Goal: Communication & Community: Answer question/provide support

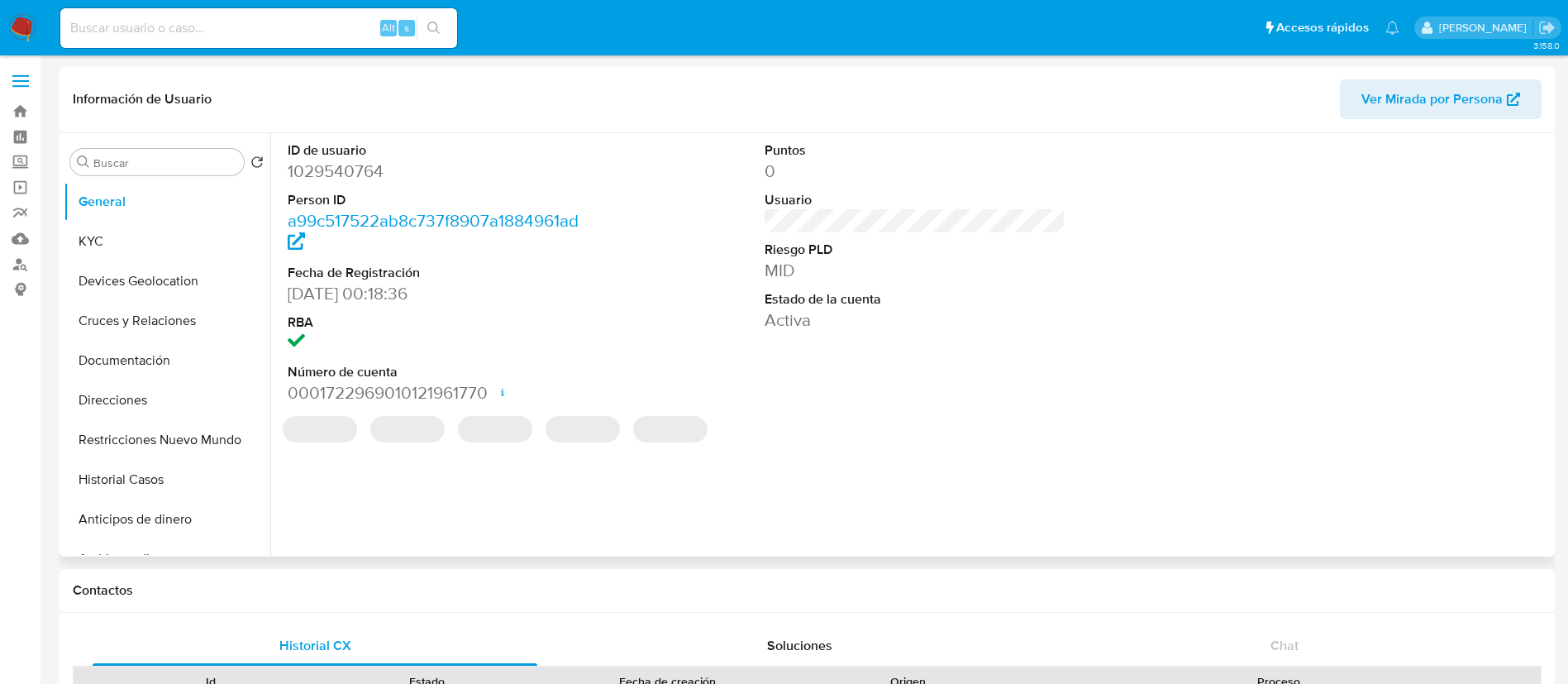
select select "10"
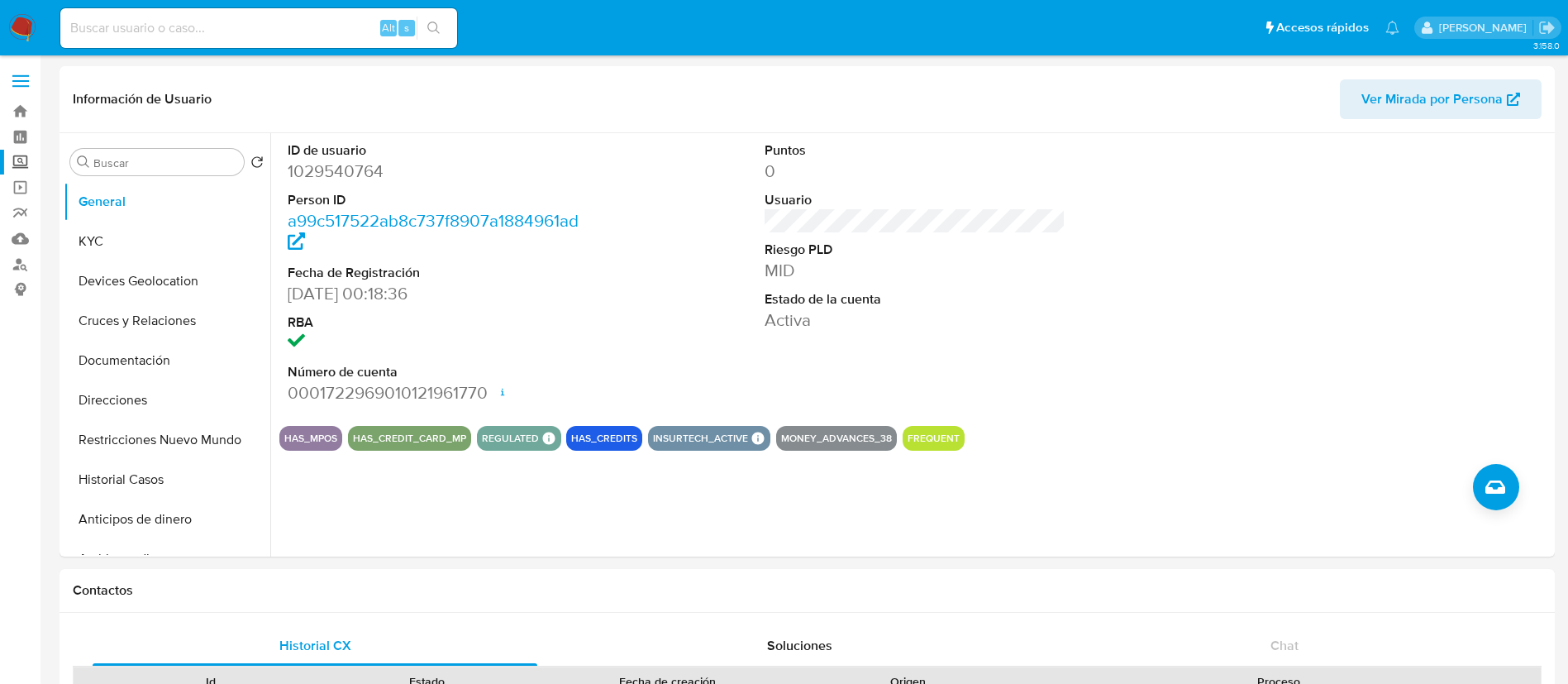
click at [24, 165] on label "Screening" at bounding box center [98, 163] width 197 height 26
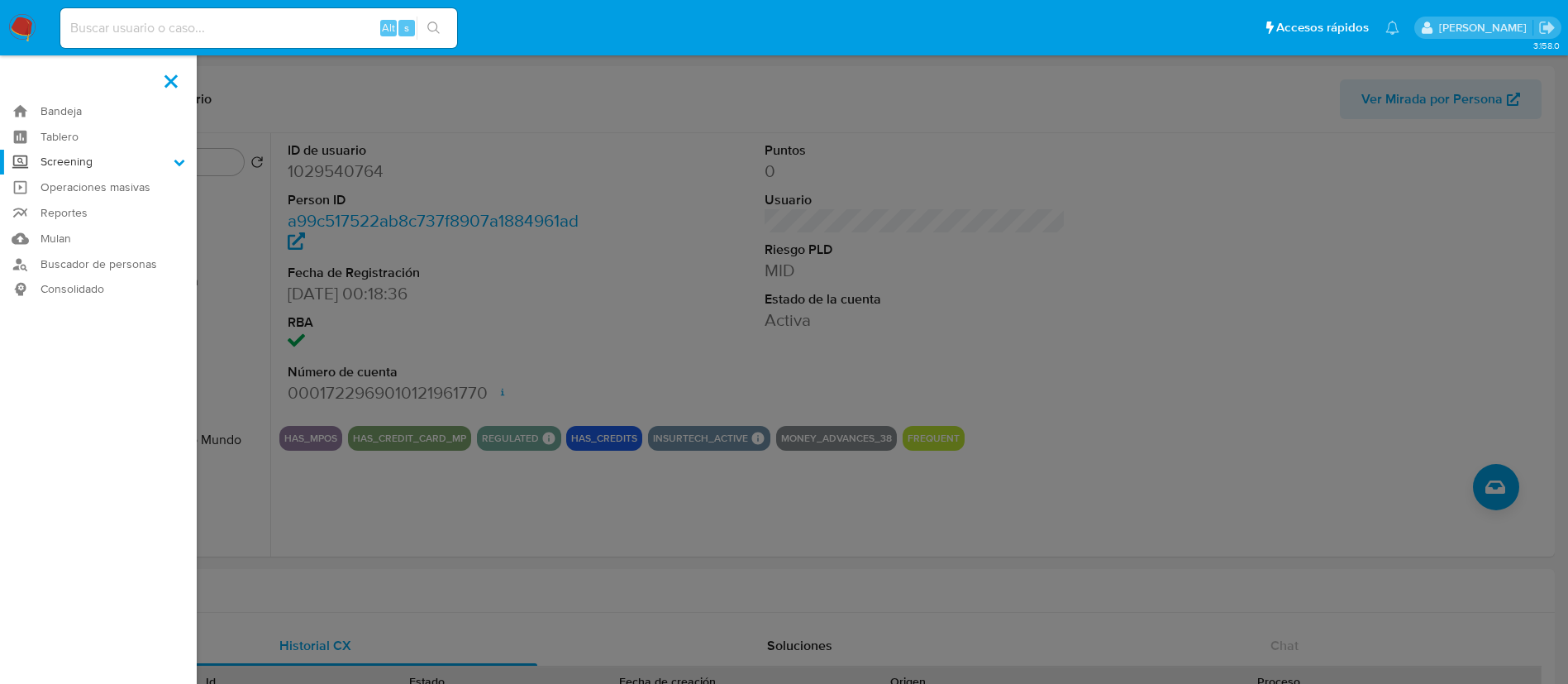
click at [0, 0] on input "Screening" at bounding box center [0, 0] width 0 height 0
click at [55, 220] on link "Herramientas" at bounding box center [98, 228] width 197 height 21
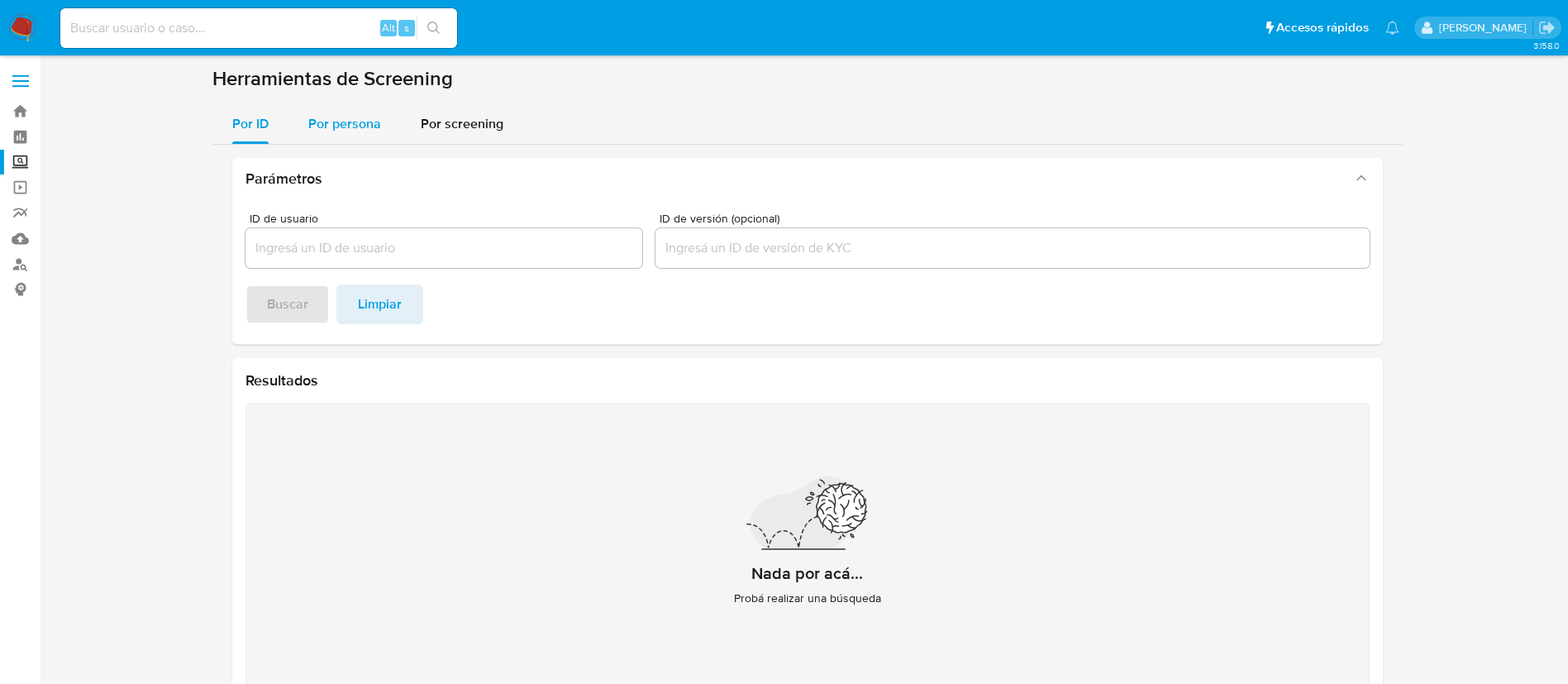
click at [370, 132] on span "Por persona" at bounding box center [345, 123] width 73 height 19
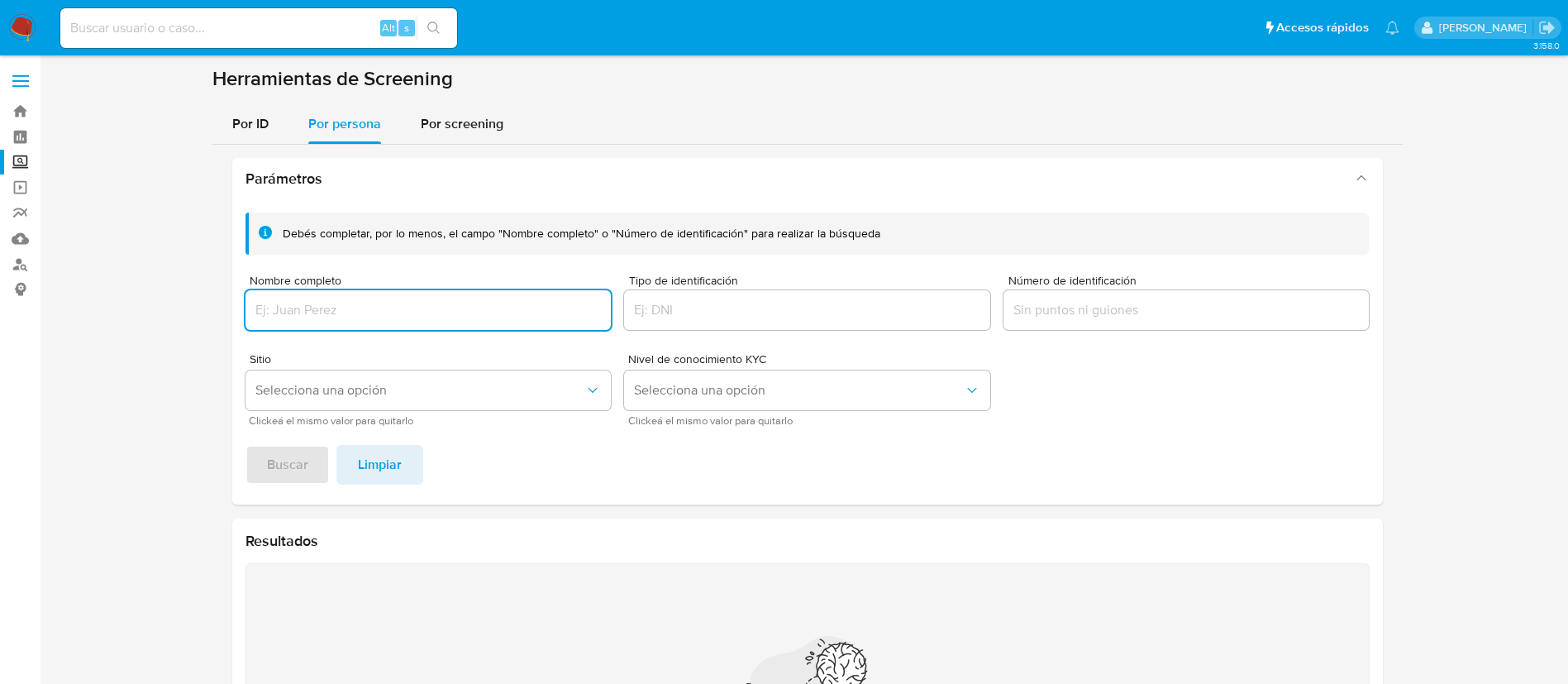
click at [415, 309] on input "Nombre completo" at bounding box center [428, 310] width 366 height 21
click at [260, 308] on input "HASIEL ALEJANDRO CAMACHO GALAVIZ" at bounding box center [428, 310] width 366 height 21
type input "HASIEL ALEJANDRO CAMACHO GALAVIZ"
click at [278, 455] on span "Buscar" at bounding box center [287, 465] width 41 height 36
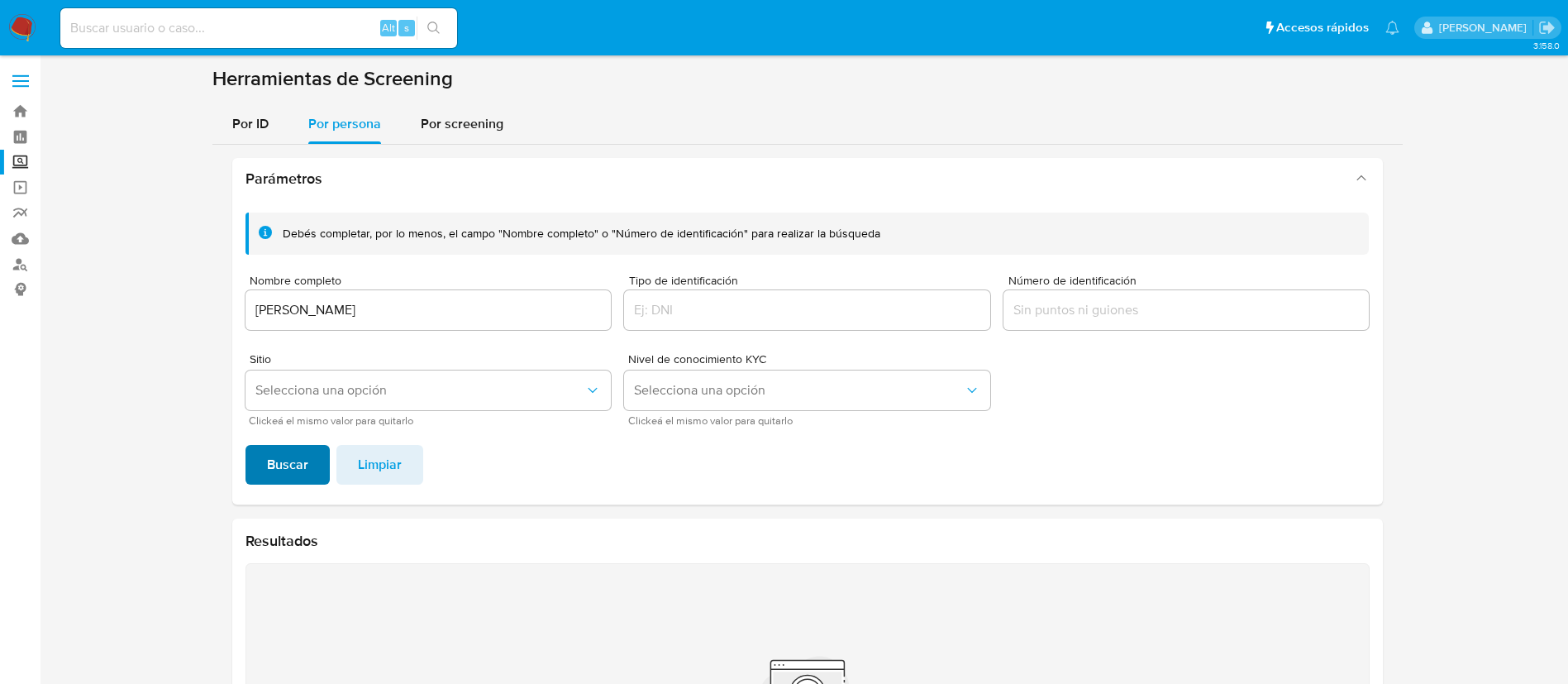
click at [263, 468] on button "Buscar" at bounding box center [288, 465] width 84 height 40
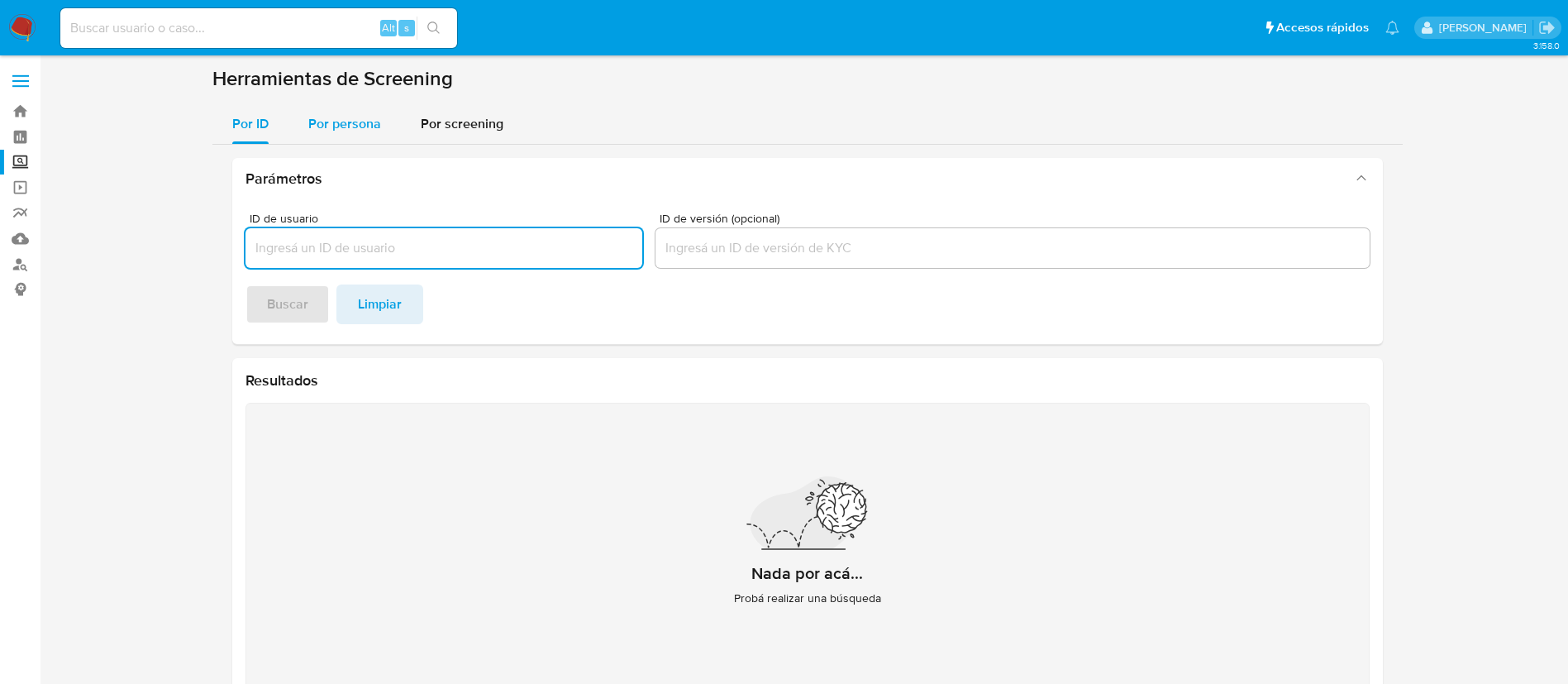
click at [333, 114] on span "Por persona" at bounding box center [345, 123] width 73 height 19
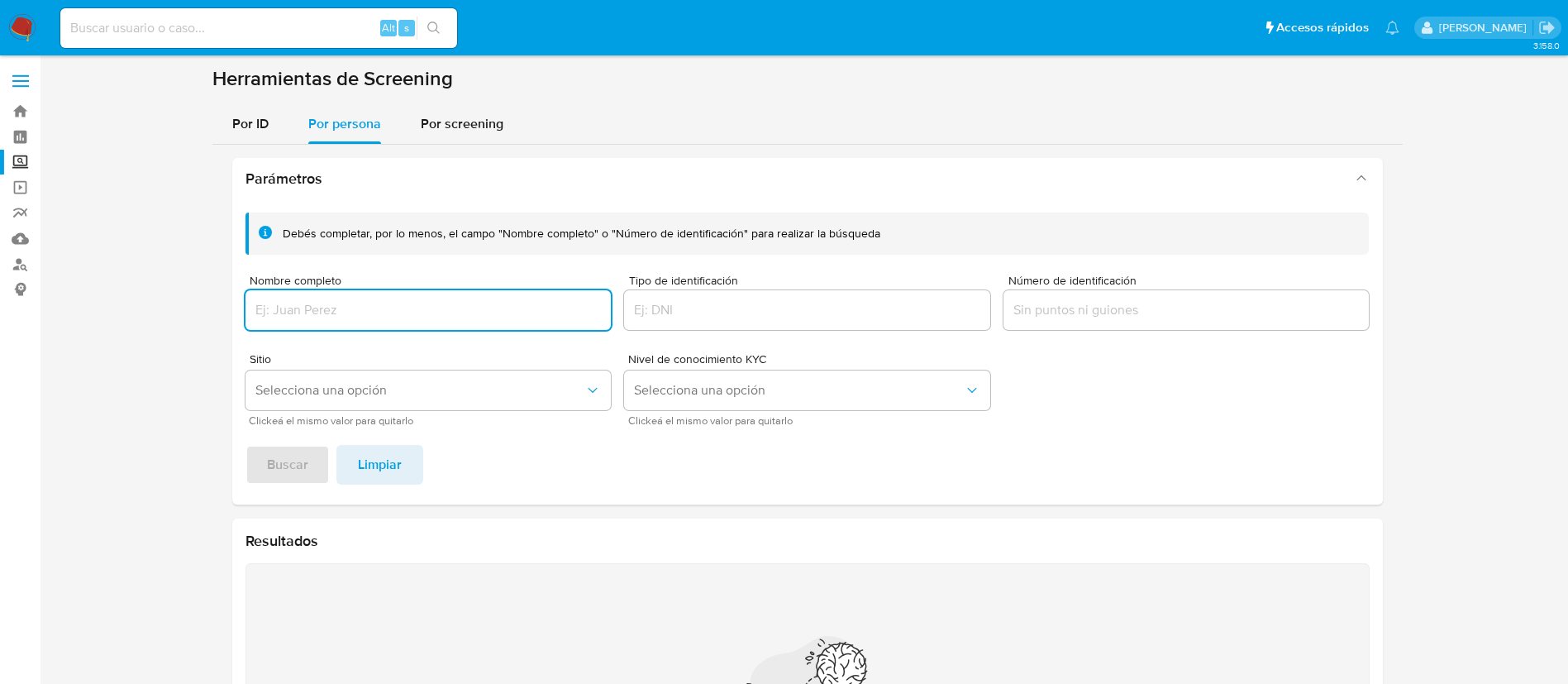
click at [33, 27] on img at bounding box center [22, 28] width 28 height 28
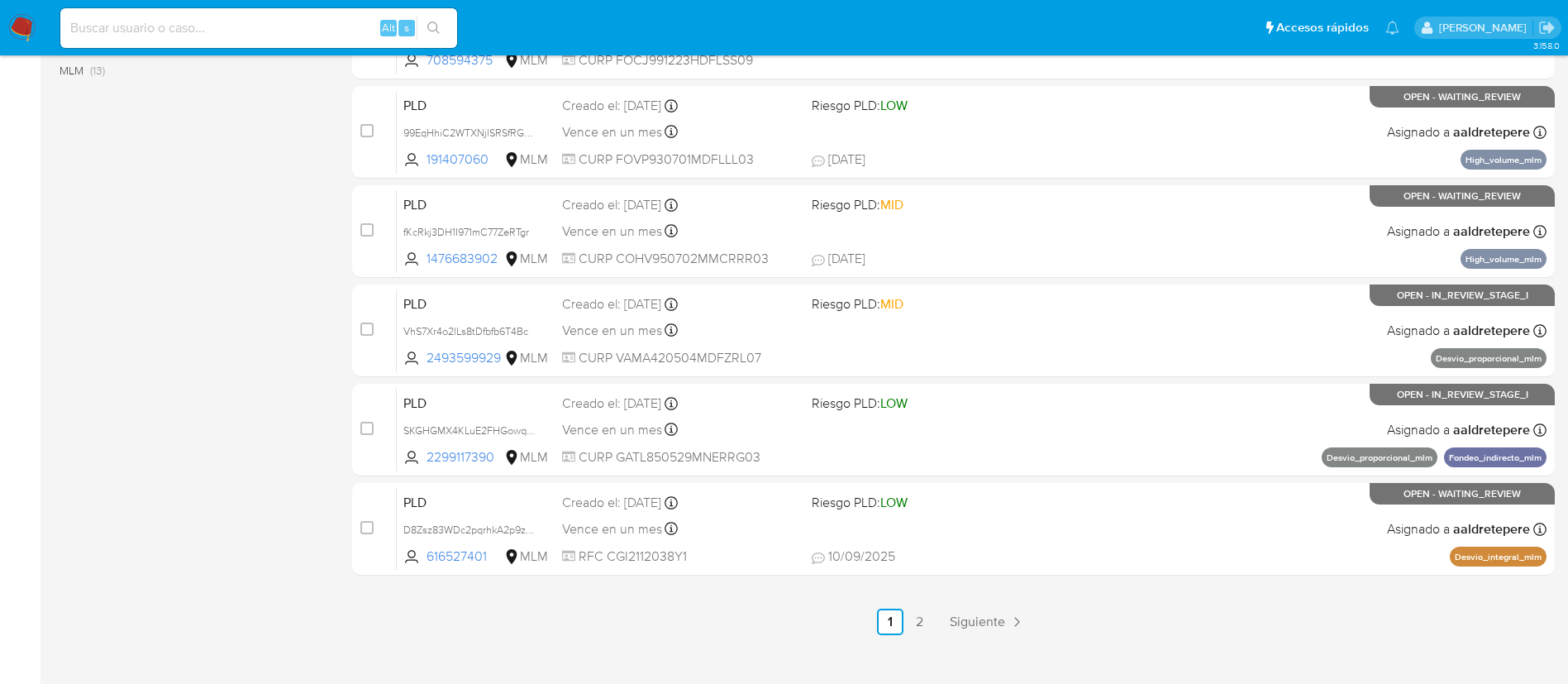
scroll to position [682, 0]
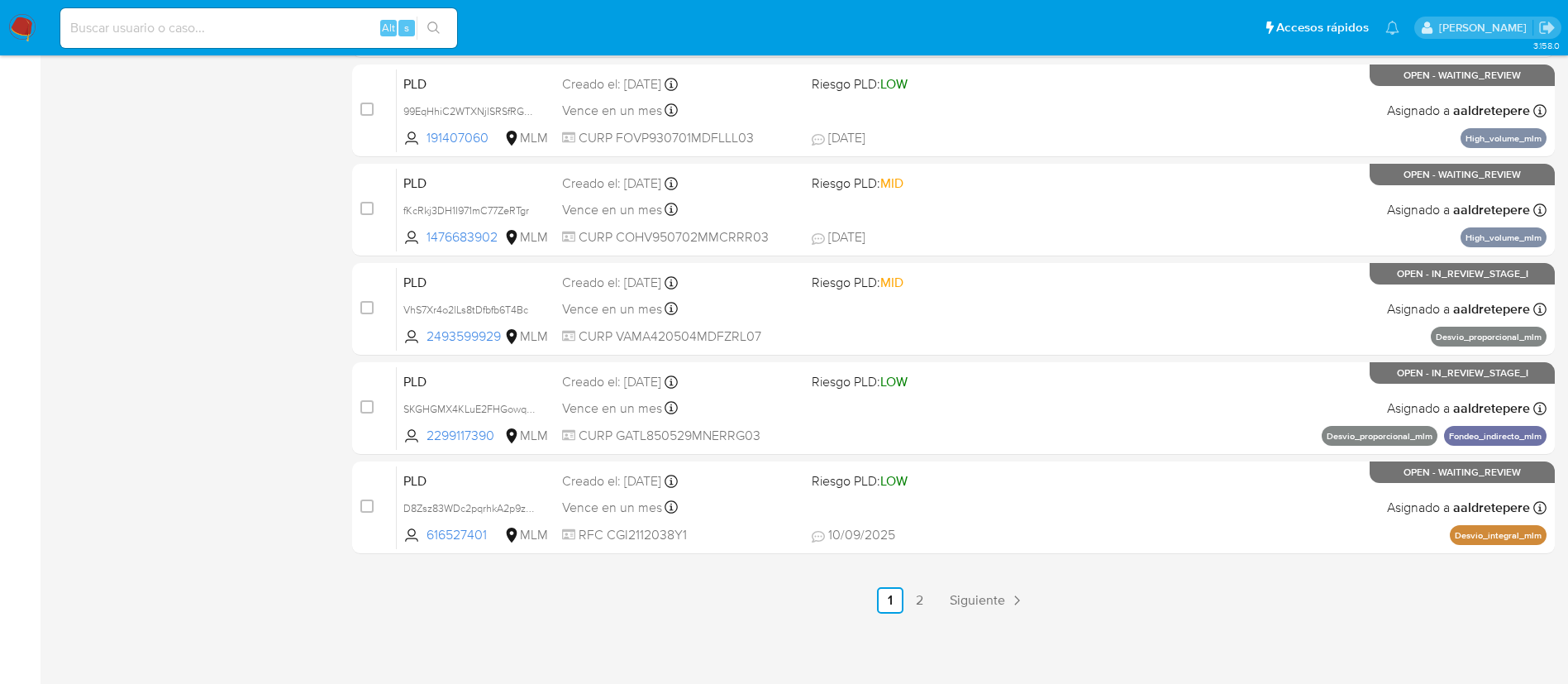
click at [950, 584] on div "select-all-cases-checkbox Asignarme a mí Borrar selección Agrupar por documento…" at bounding box center [953, 60] width 1203 height 1107
click at [971, 603] on span "Siguiente" at bounding box center [978, 601] width 55 height 13
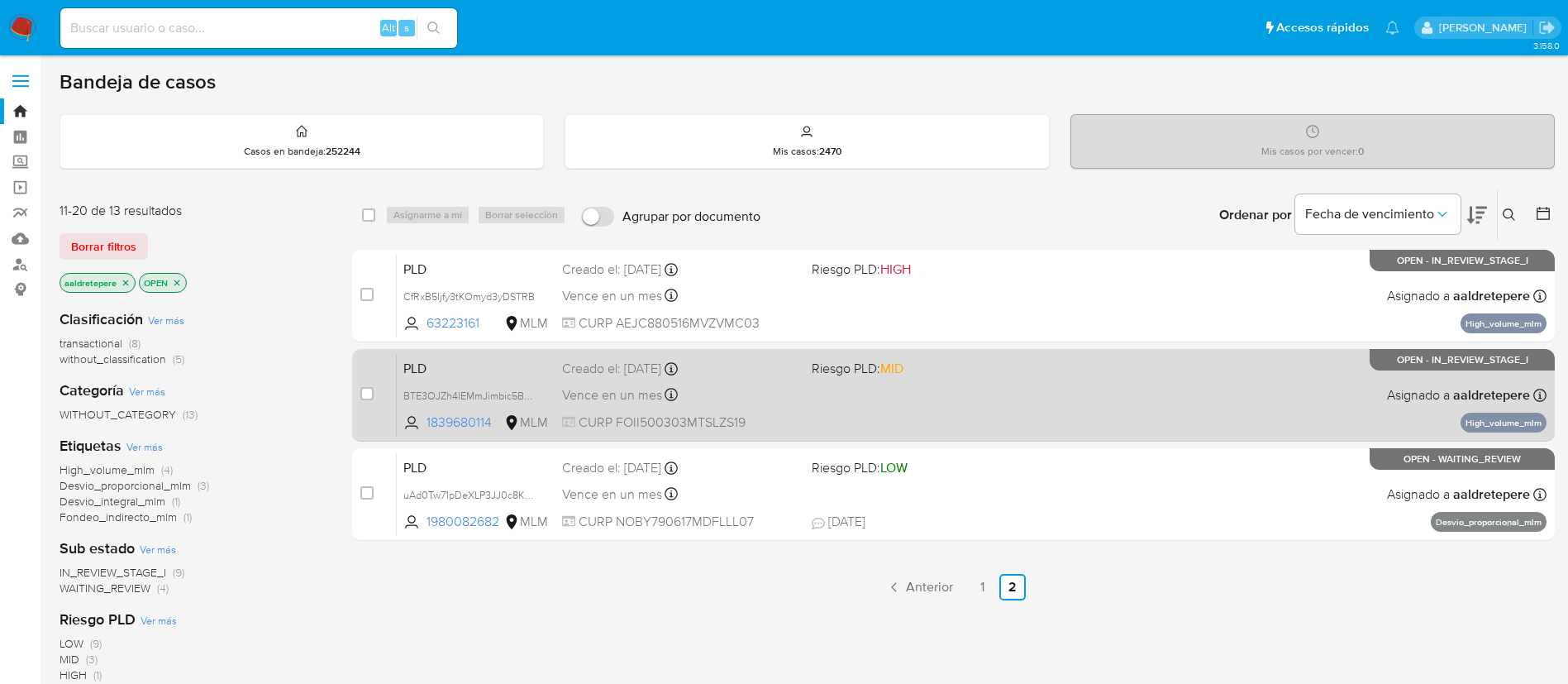
click at [929, 380] on div "PLD BTE3OJZh4IEMmJimbic5BFj3 1839680114 MLM Riesgo PLD: MID Creado el: 12/08/20…" at bounding box center [971, 394] width 1150 height 83
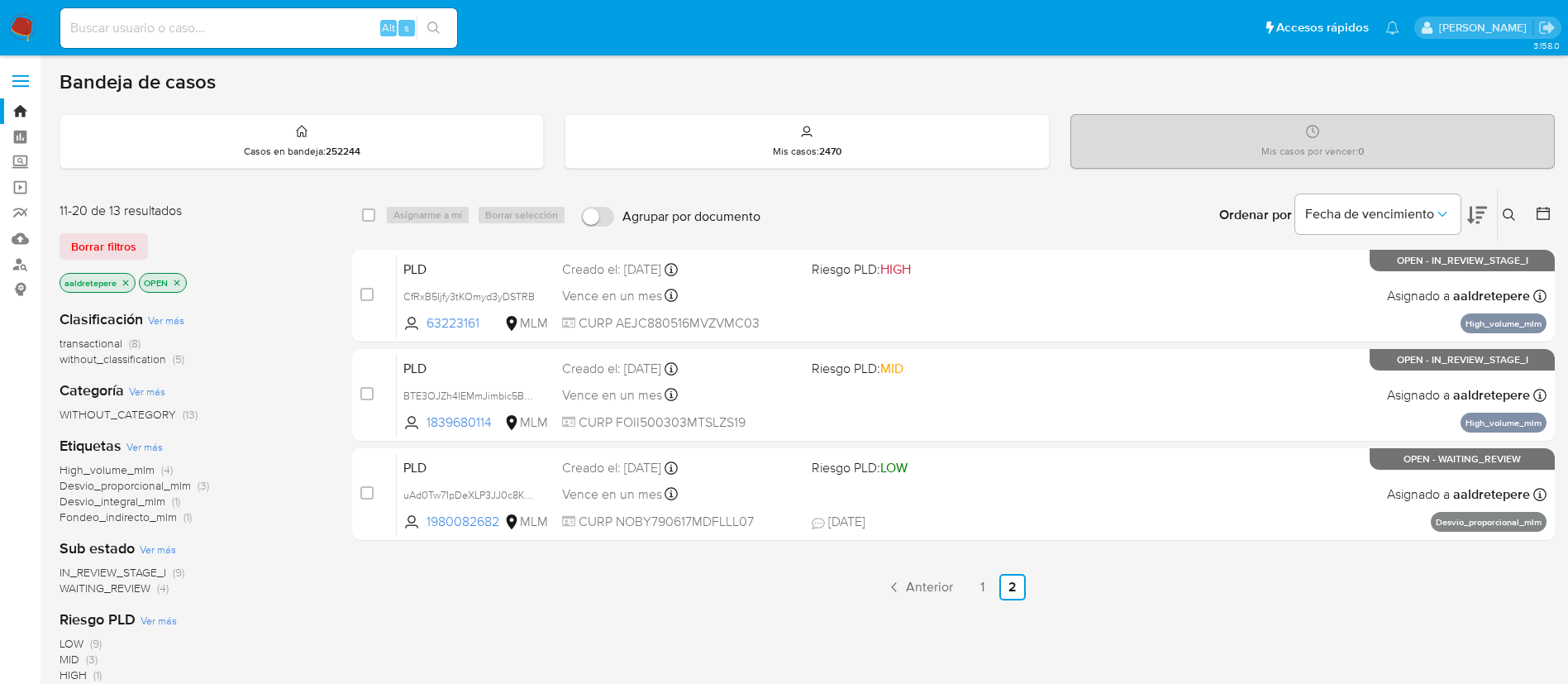
click at [29, 32] on img at bounding box center [22, 28] width 28 height 28
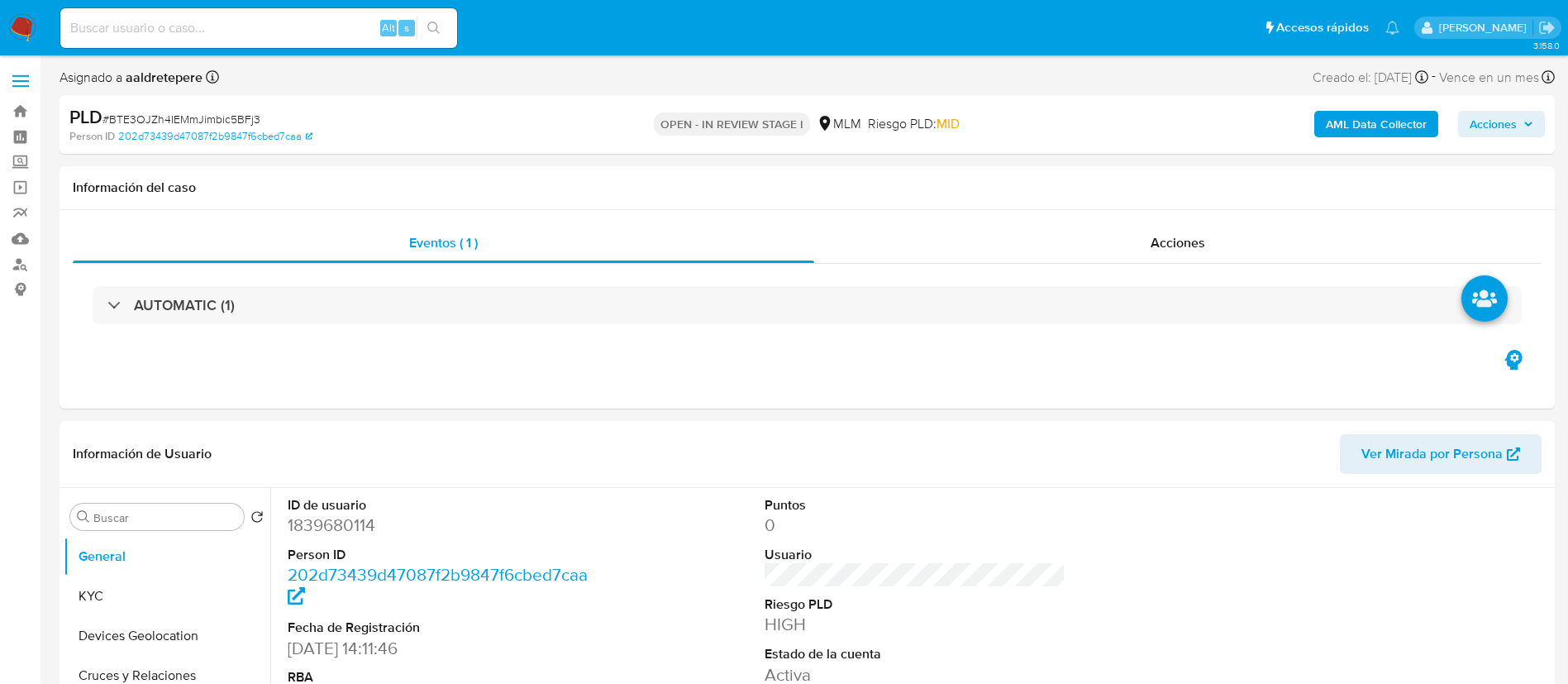
select select "10"
click at [147, 597] on button "KYC" at bounding box center [161, 597] width 193 height 40
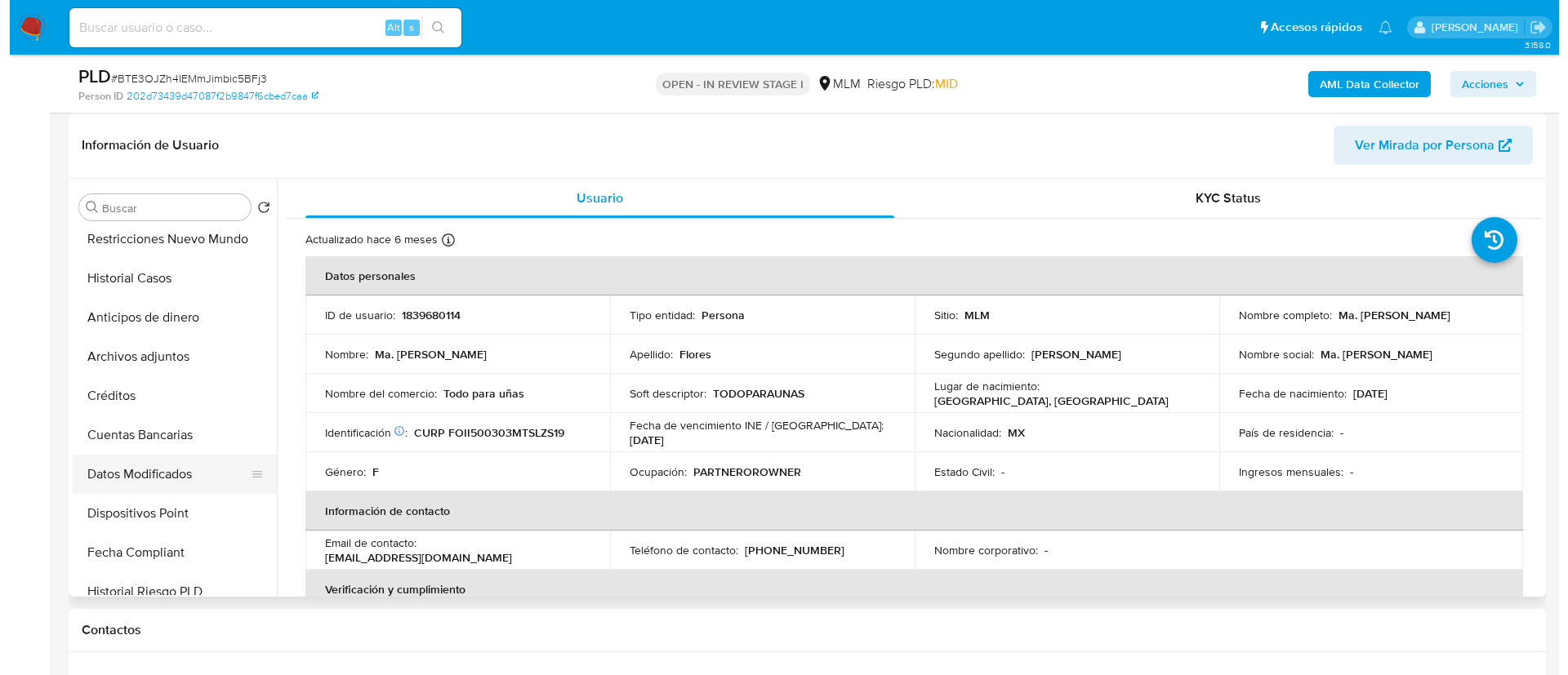
scroll to position [245, 0]
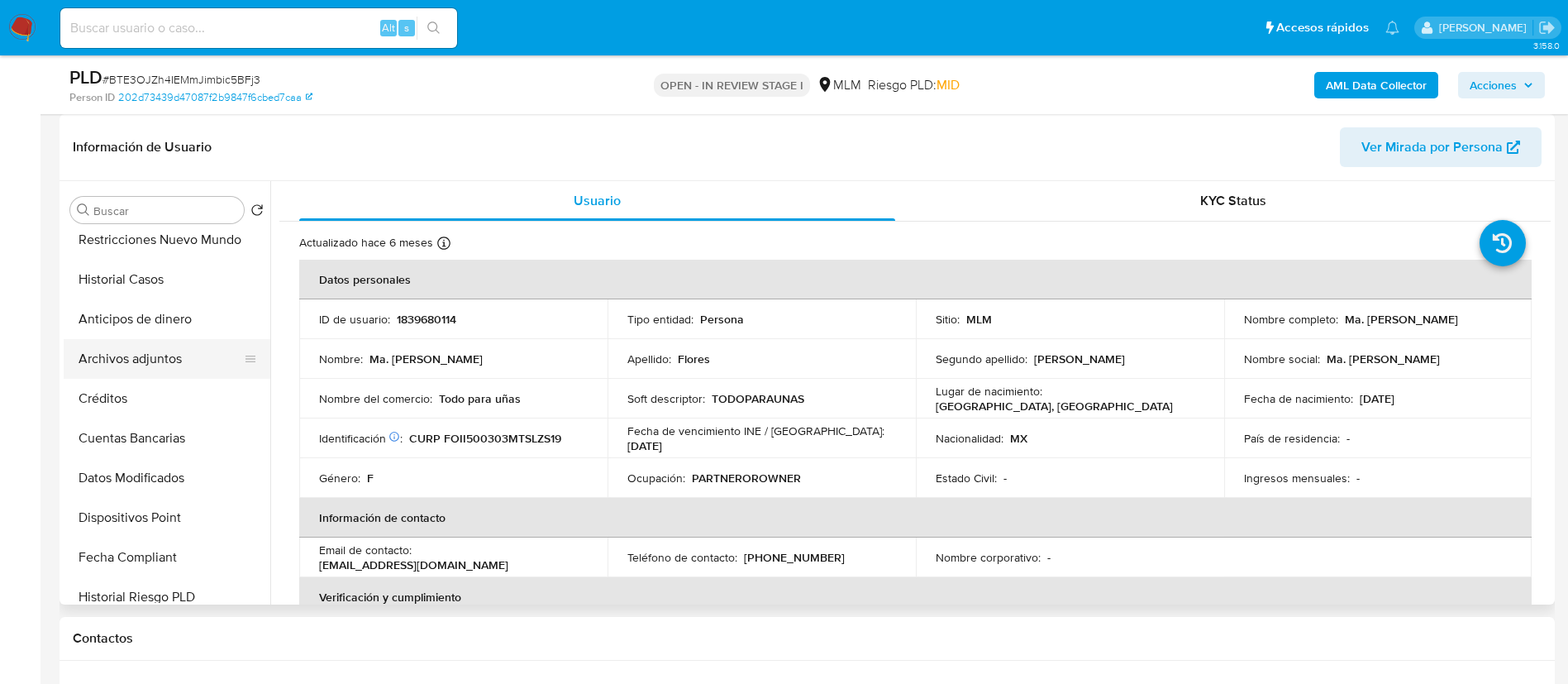
click at [171, 359] on button "Archivos adjuntos" at bounding box center [161, 360] width 193 height 40
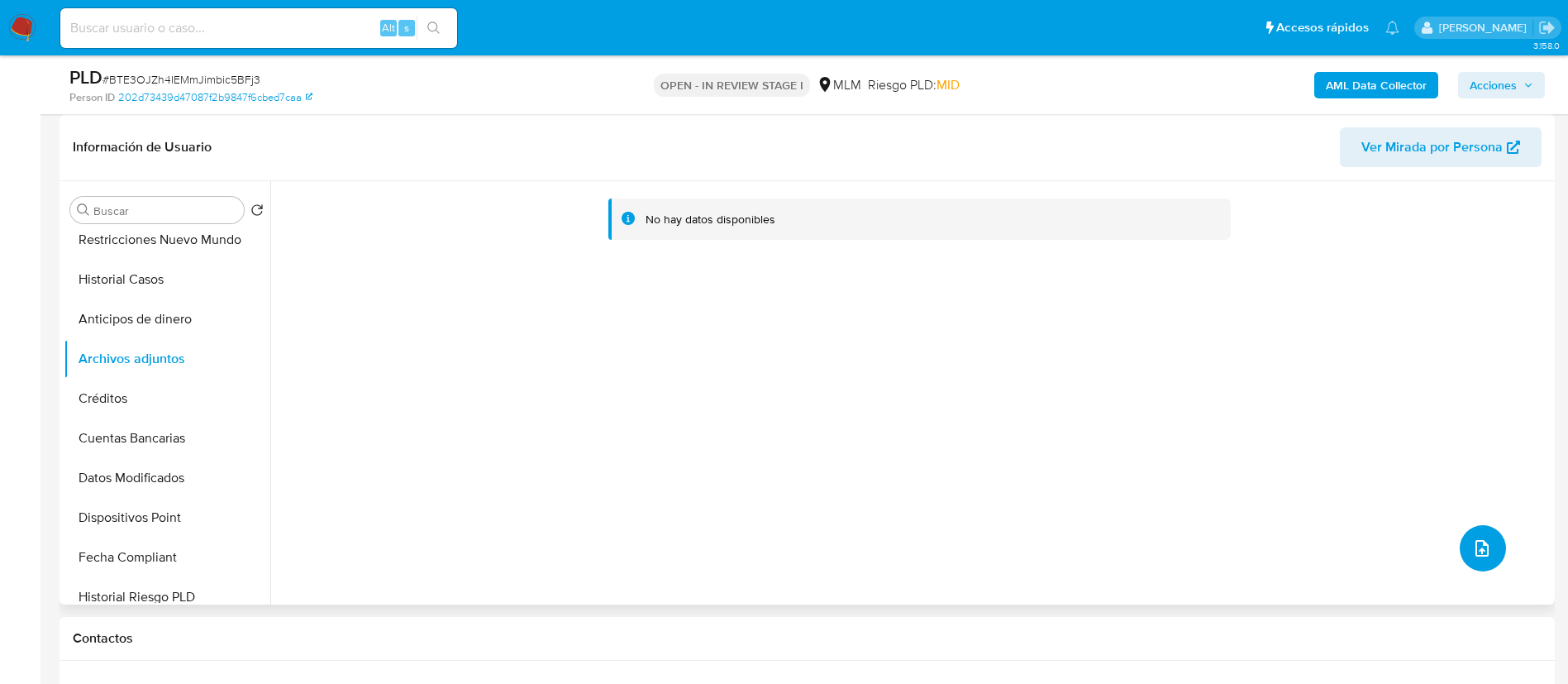
click at [1489, 558] on button "upload-file" at bounding box center [1483, 548] width 46 height 46
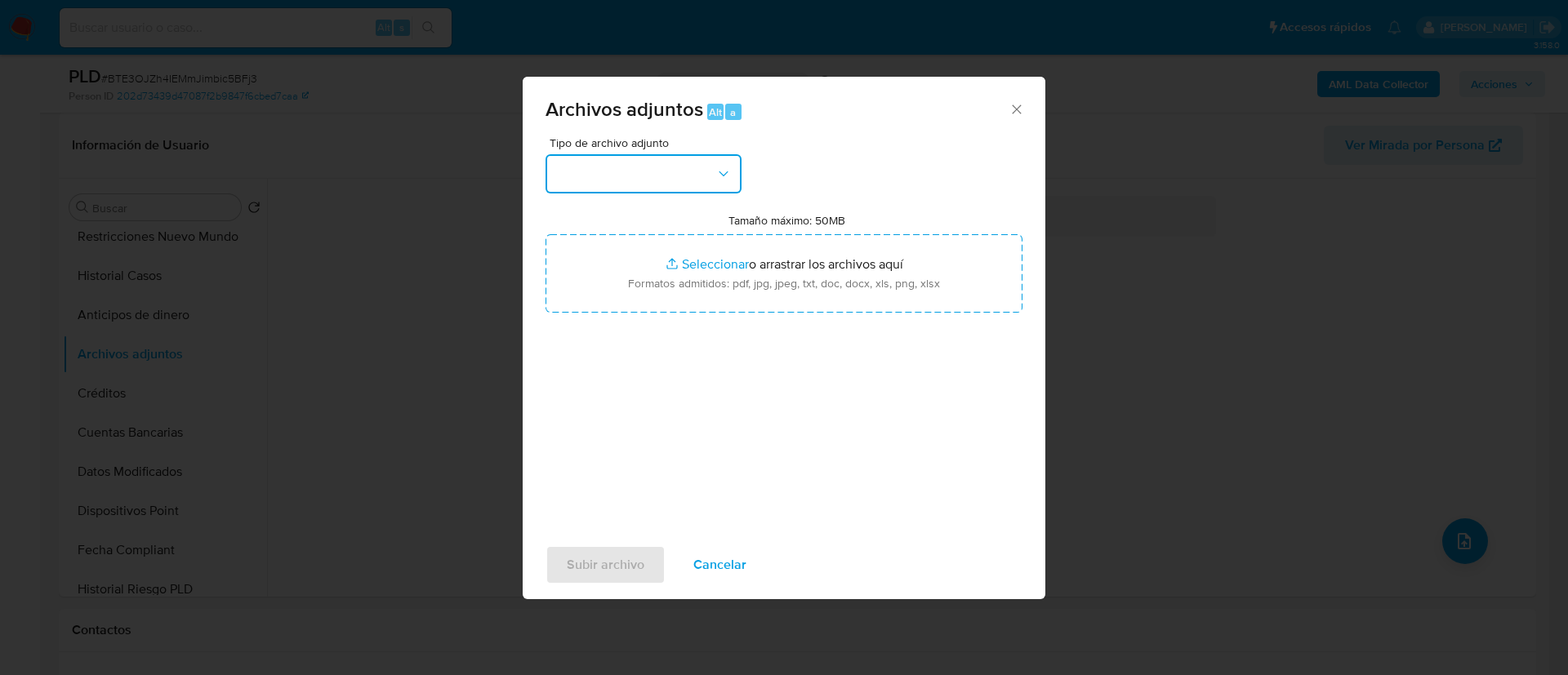
click at [666, 179] on button "button" at bounding box center [644, 174] width 196 height 40
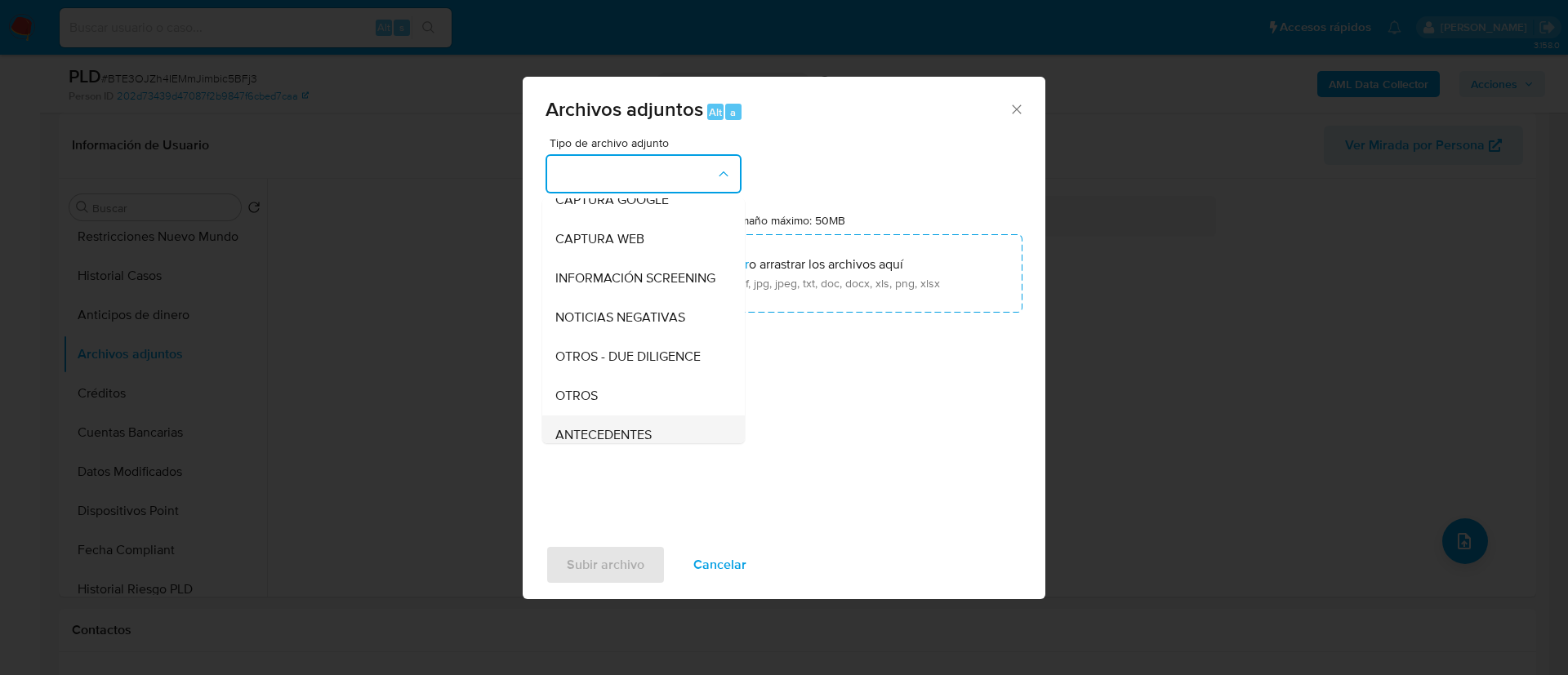
scroll to position [168, 0]
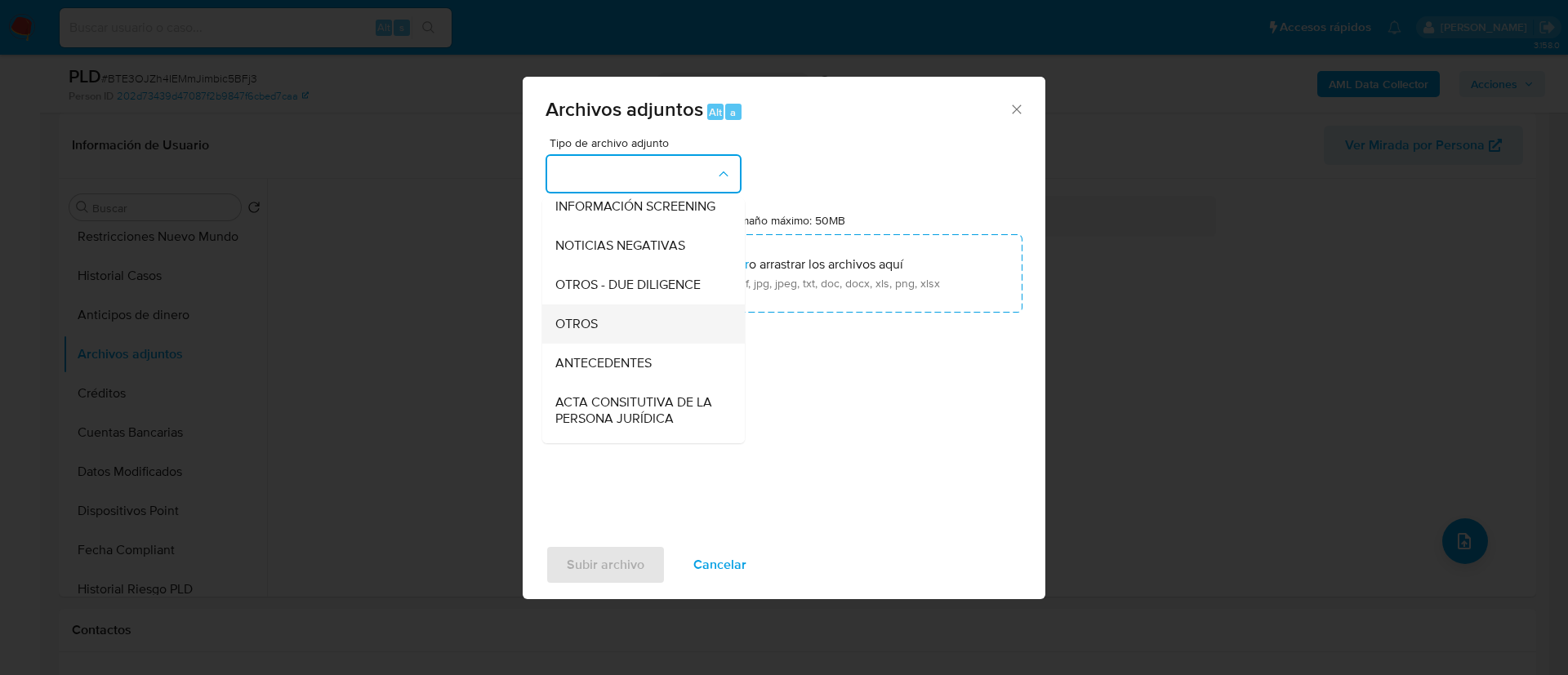
click at [593, 329] on div "OTROS" at bounding box center [639, 325] width 166 height 40
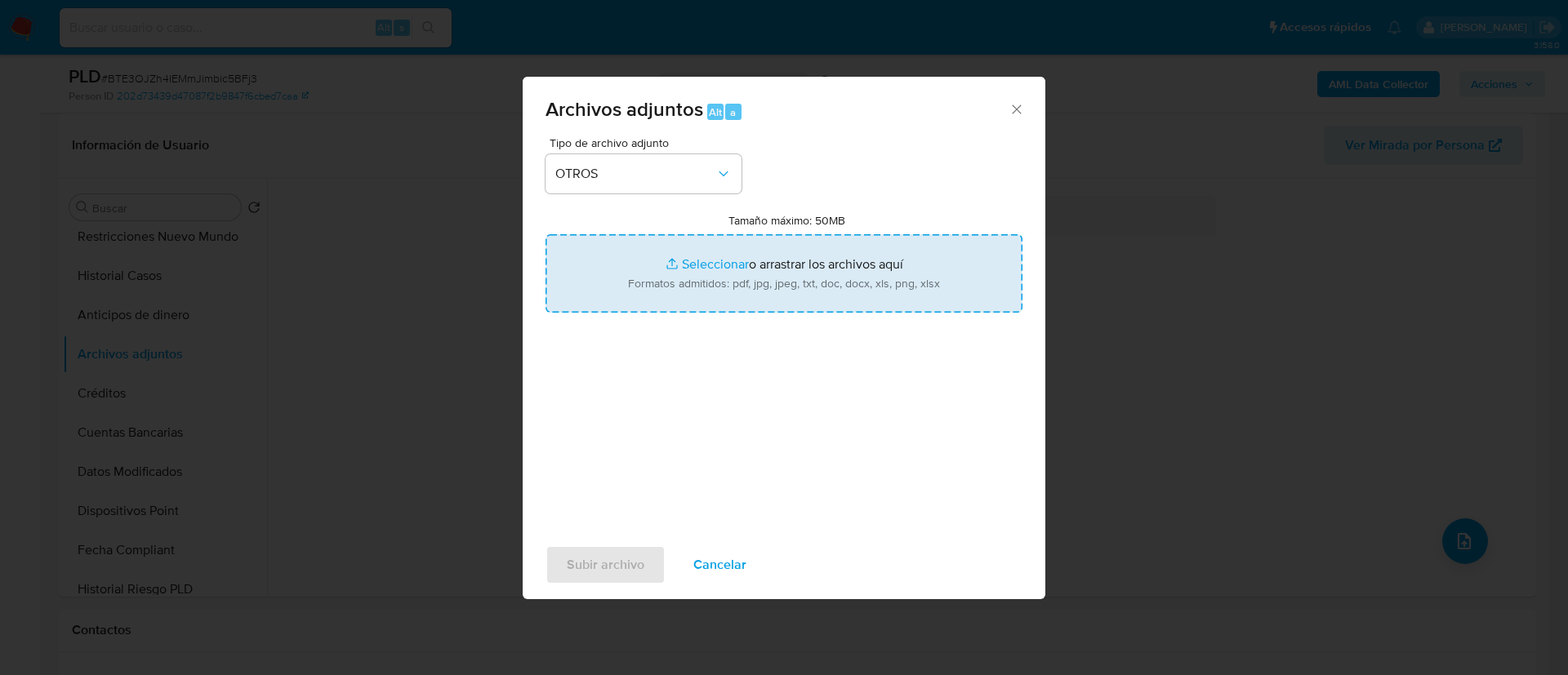
click at [721, 255] on input "Tamaño máximo: 50MB Seleccionar archivos" at bounding box center [784, 273] width 477 height 78
type input "C:\fakepath\1839680114_ Ma. Isabel Flores Izaguirre_AGOSTO 3035.pdf"
click at [576, 562] on span "Subir archivo" at bounding box center [605, 565] width 77 height 36
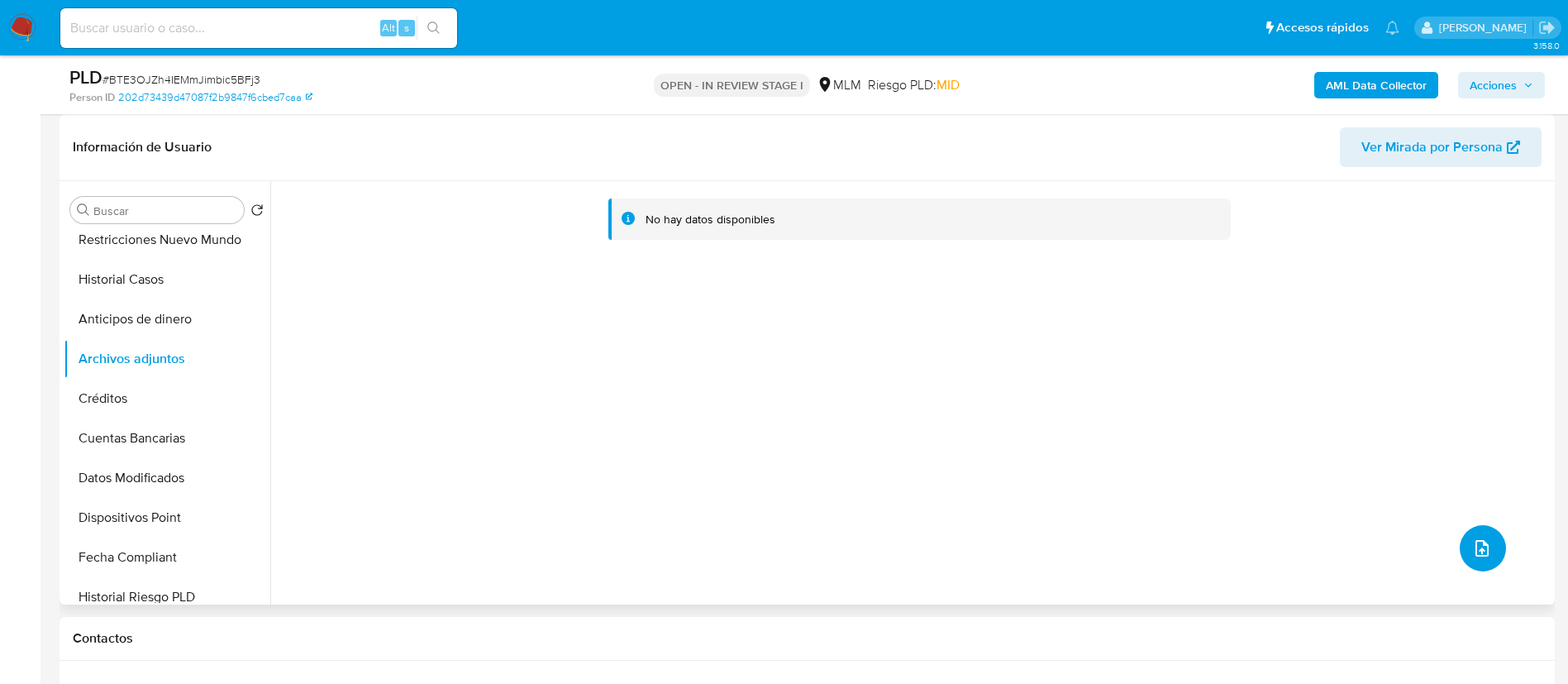
click at [1472, 547] on icon "upload-file" at bounding box center [1482, 548] width 20 height 20
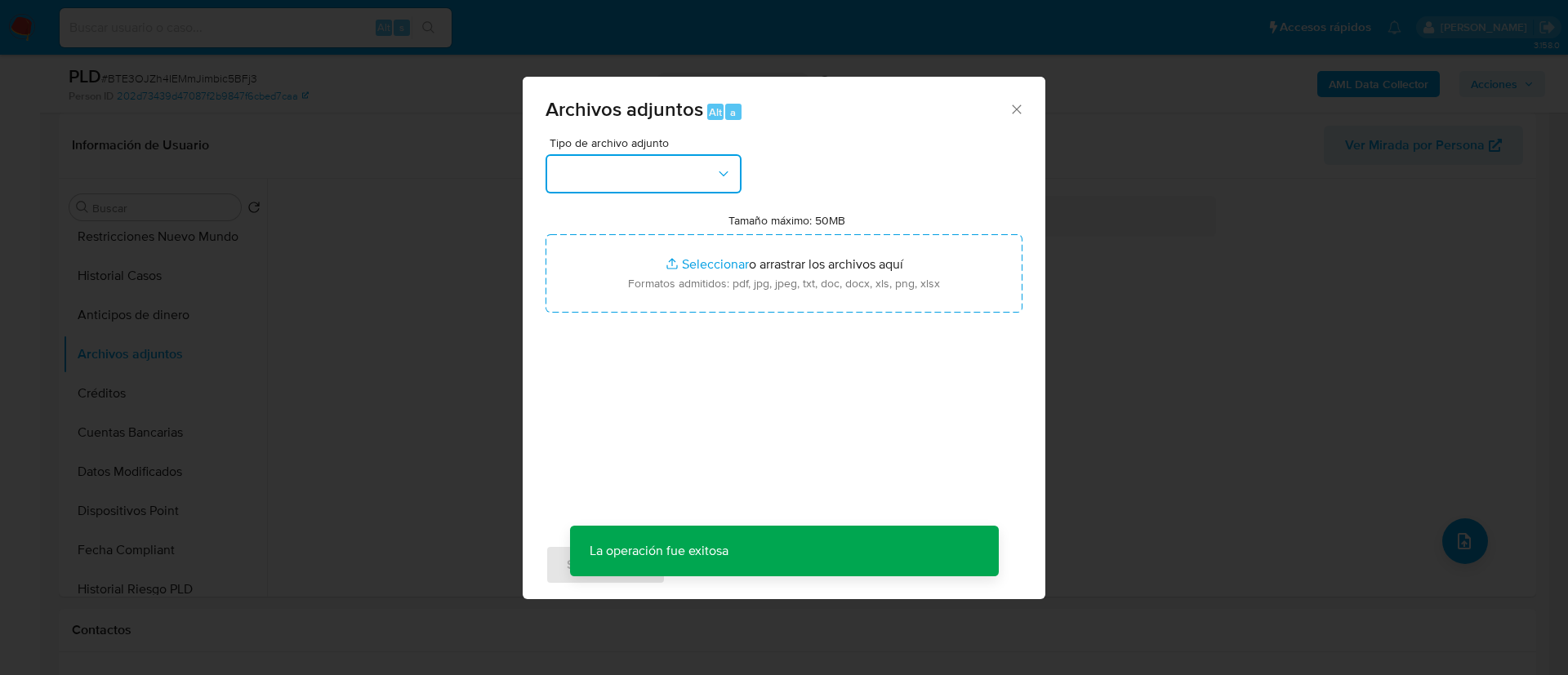
click at [603, 174] on button "button" at bounding box center [644, 174] width 196 height 40
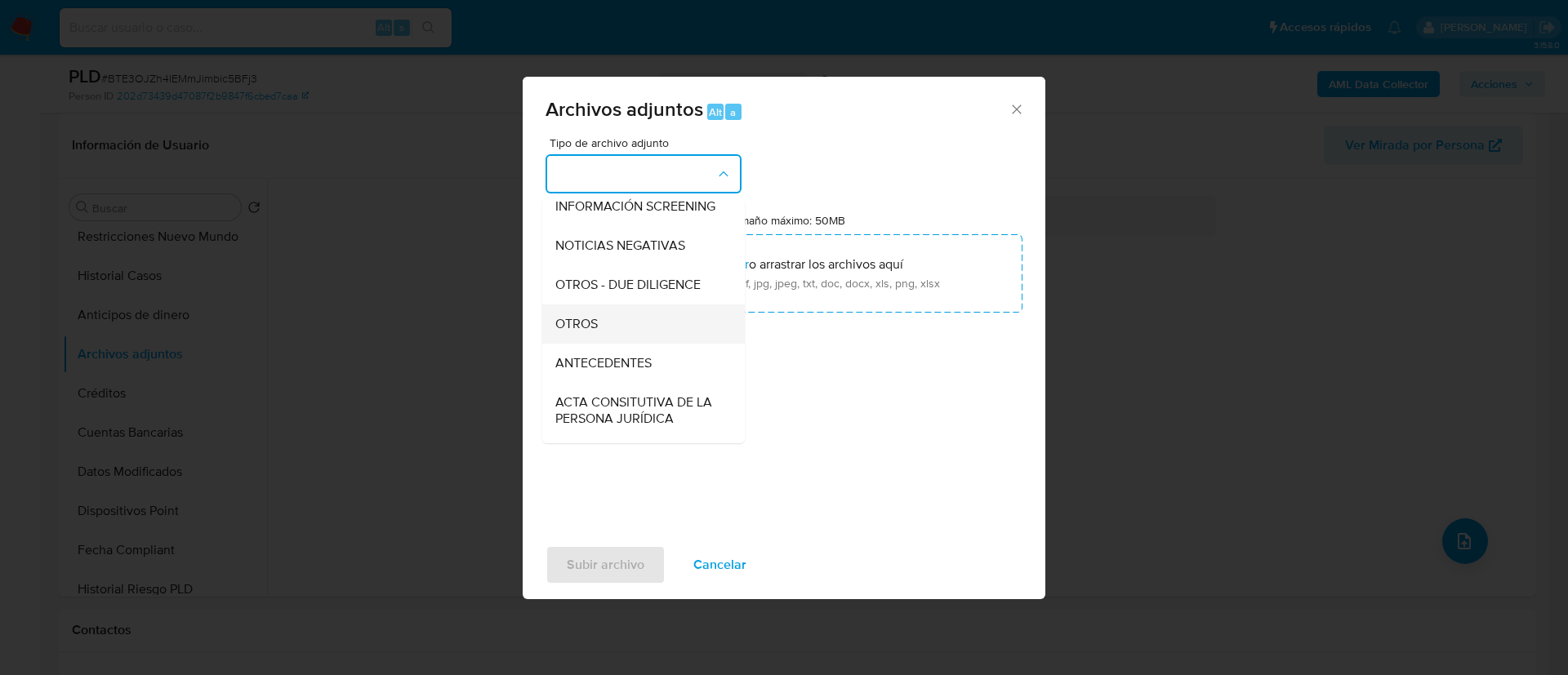
click at [613, 333] on div "OTROS" at bounding box center [639, 325] width 166 height 40
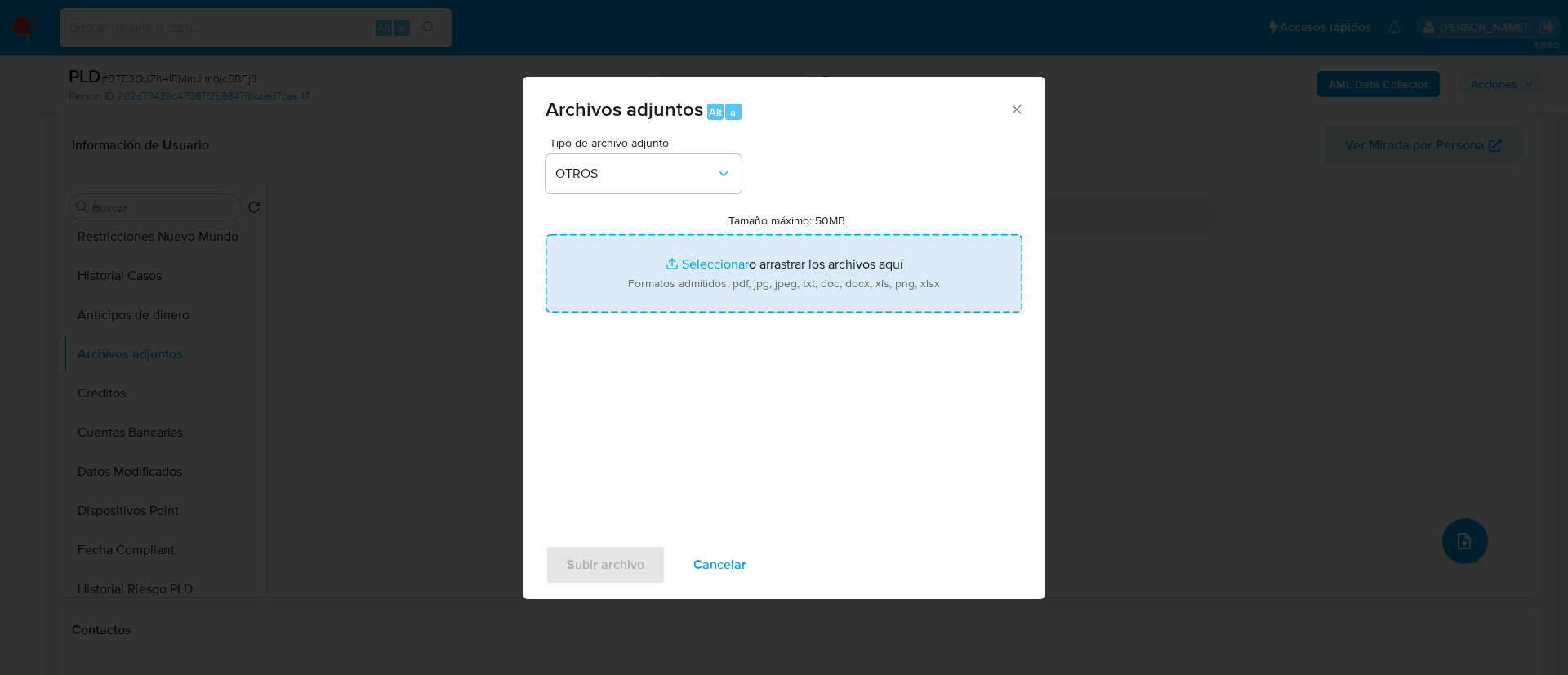
click at [734, 270] on input "Tamaño máximo: 50MB Seleccionar archivos" at bounding box center [784, 273] width 477 height 78
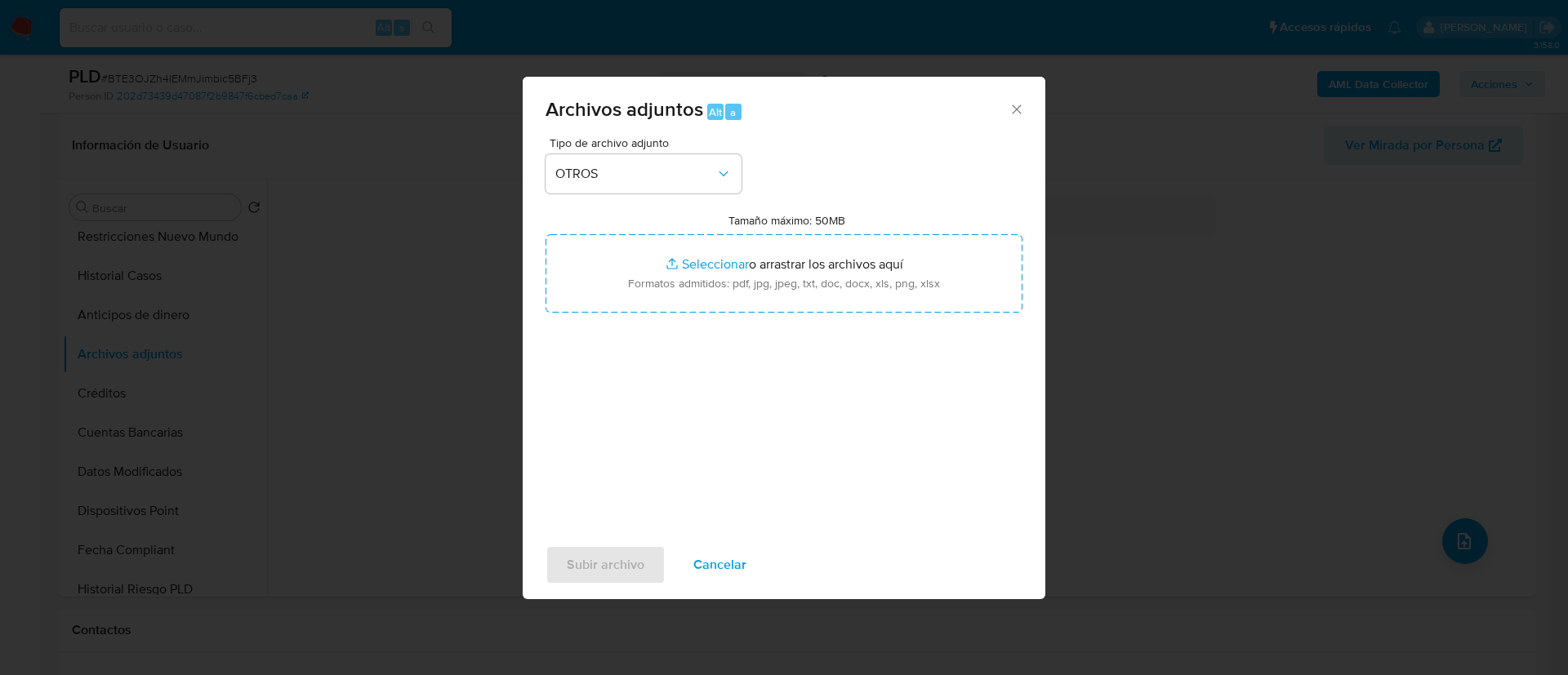
click at [711, 564] on span "Cancelar" at bounding box center [720, 565] width 53 height 36
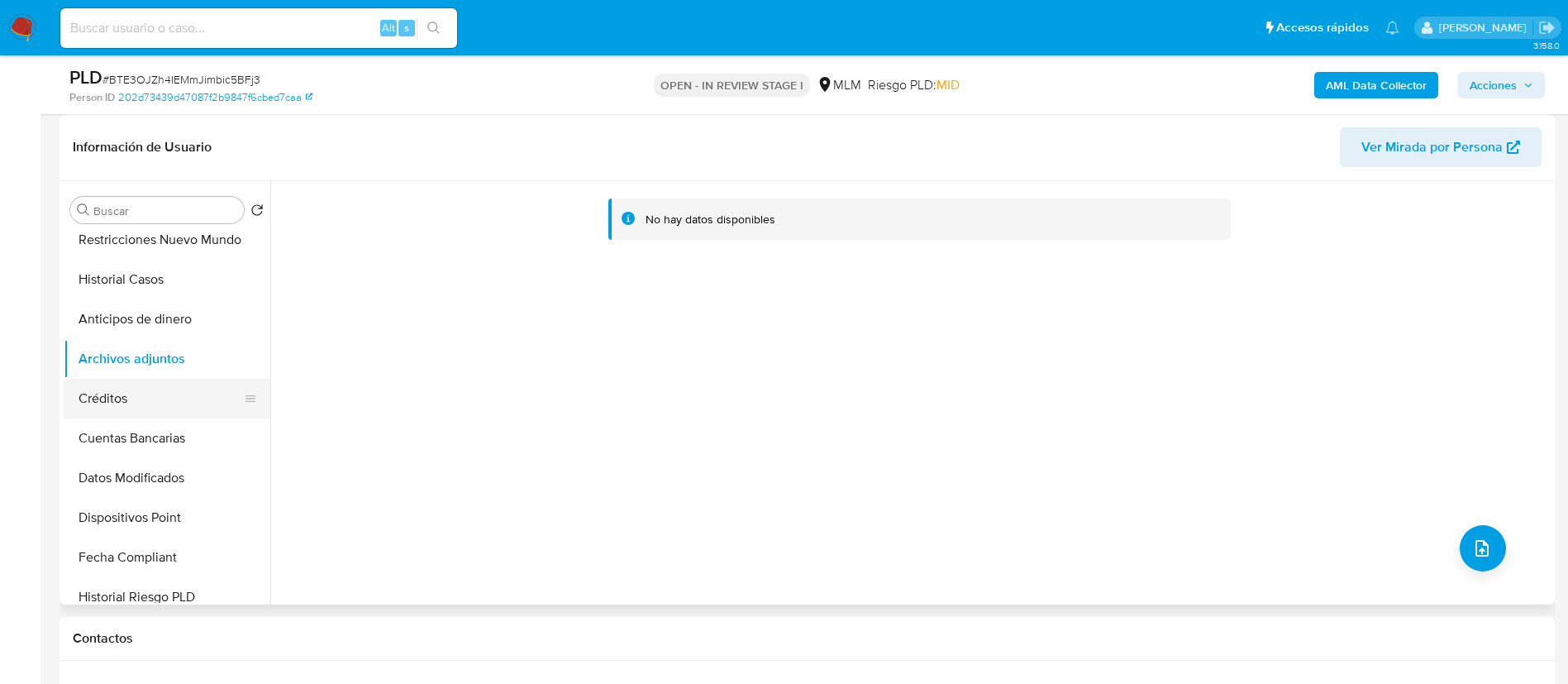
click at [113, 394] on button "Créditos" at bounding box center [161, 399] width 193 height 40
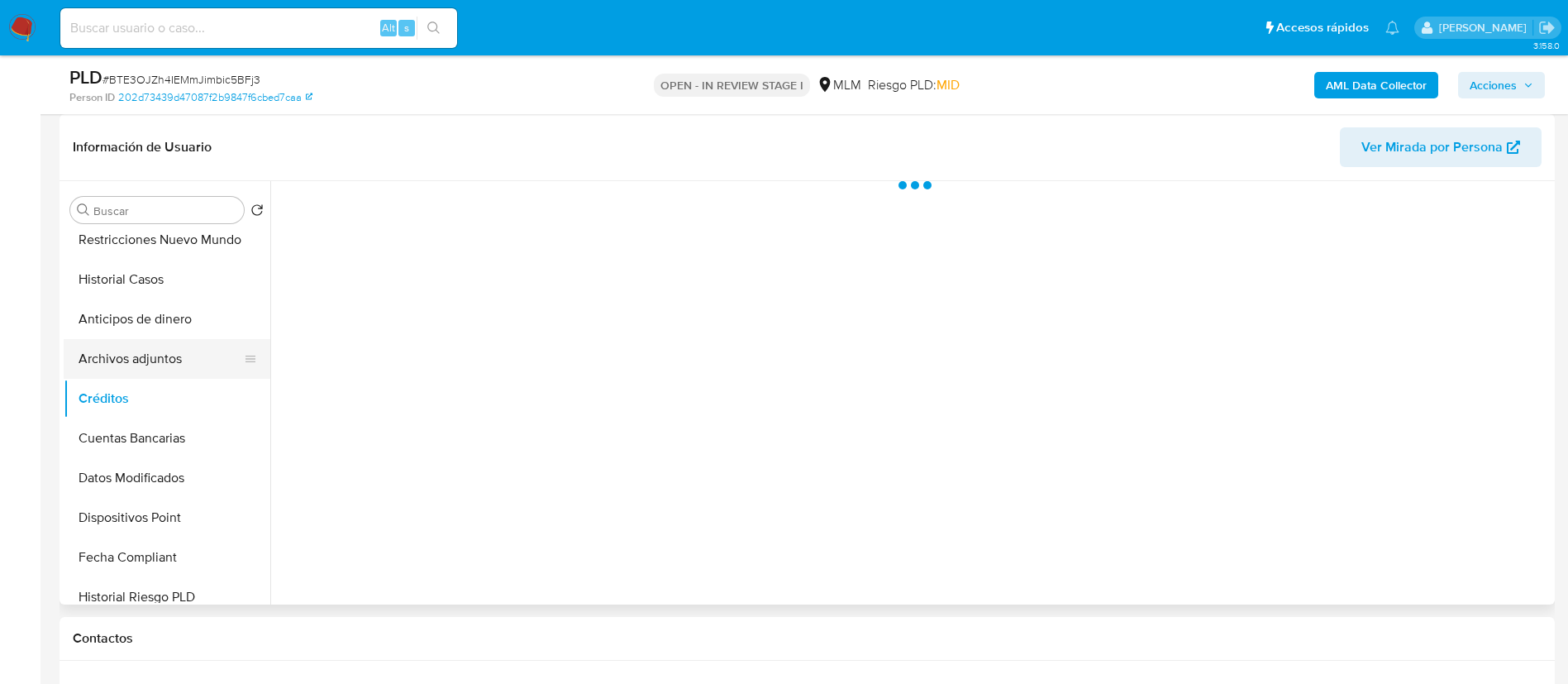
click at [169, 356] on button "Archivos adjuntos" at bounding box center [161, 360] width 193 height 40
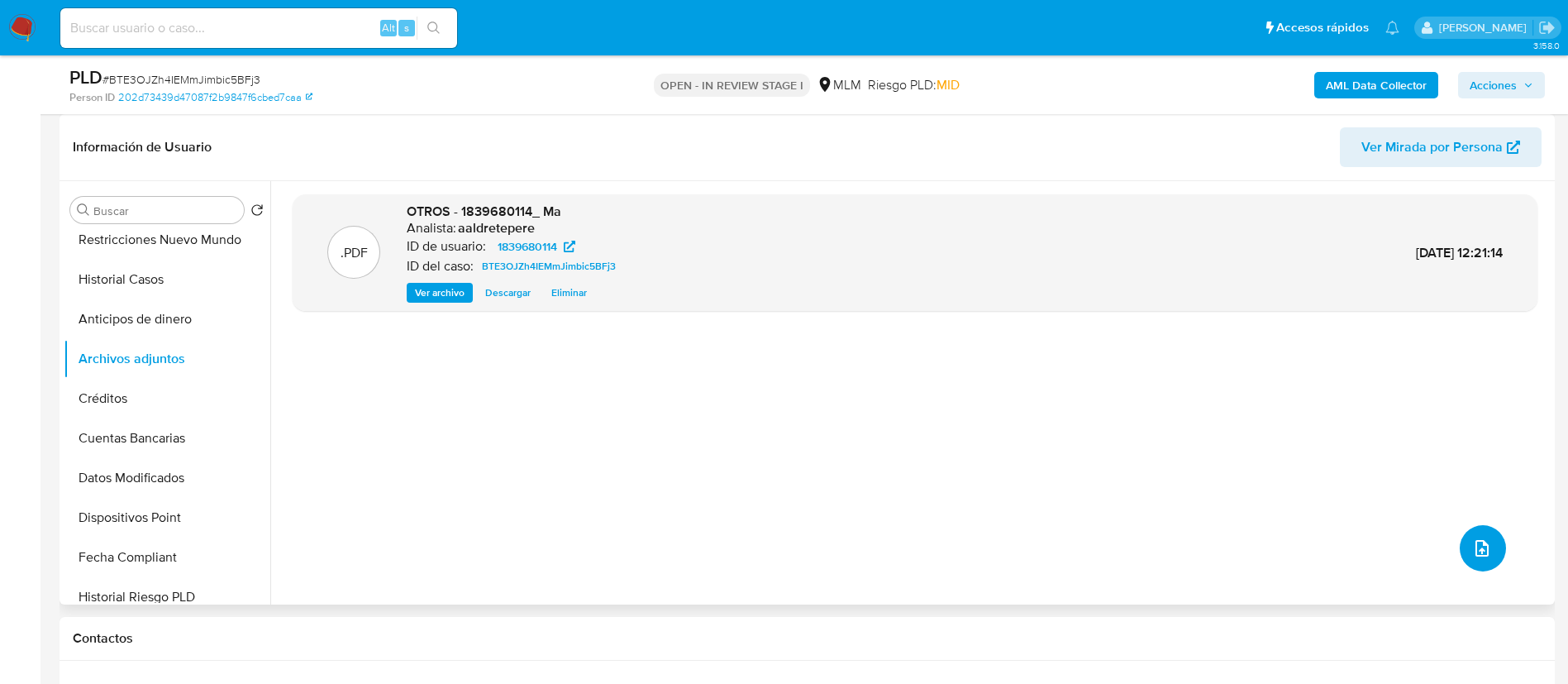
click at [1461, 546] on button "upload-file" at bounding box center [1483, 548] width 46 height 46
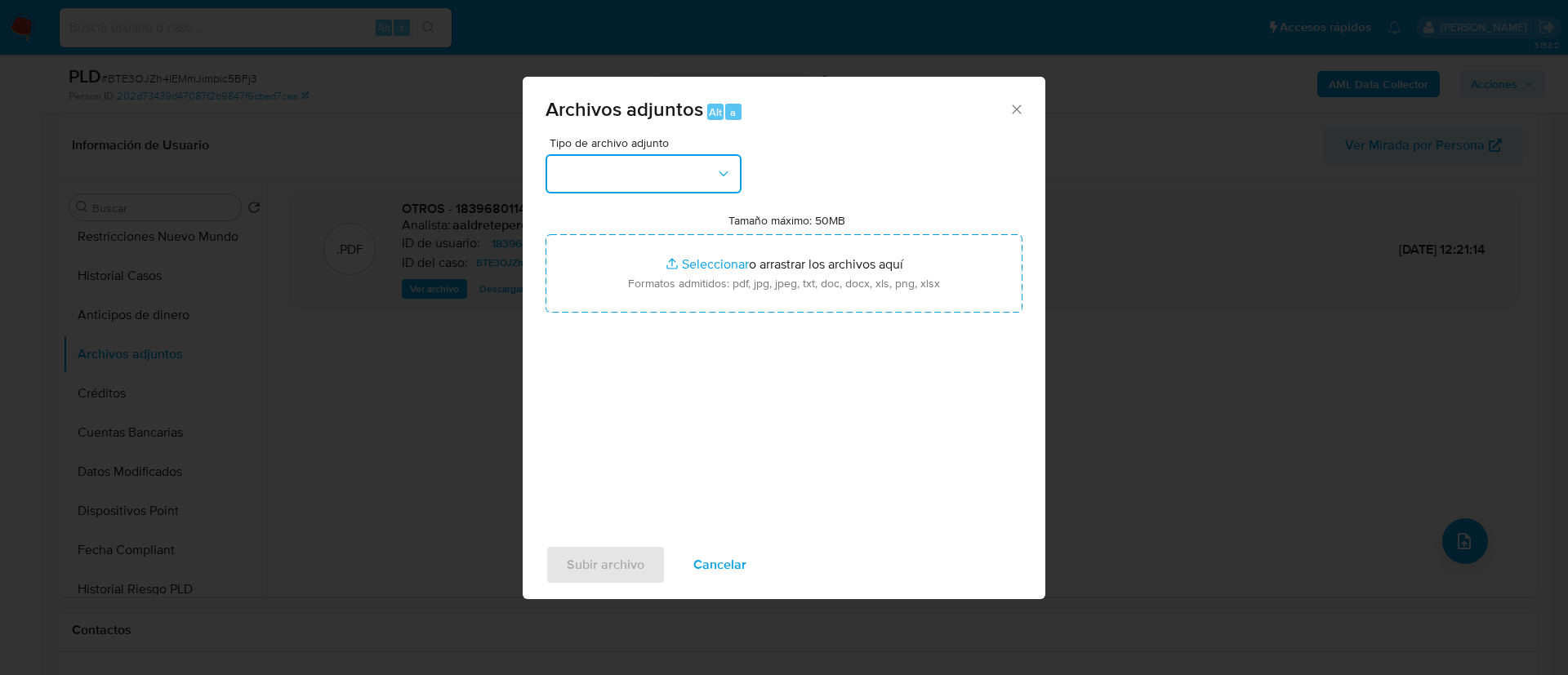
click at [651, 185] on button "button" at bounding box center [644, 174] width 196 height 40
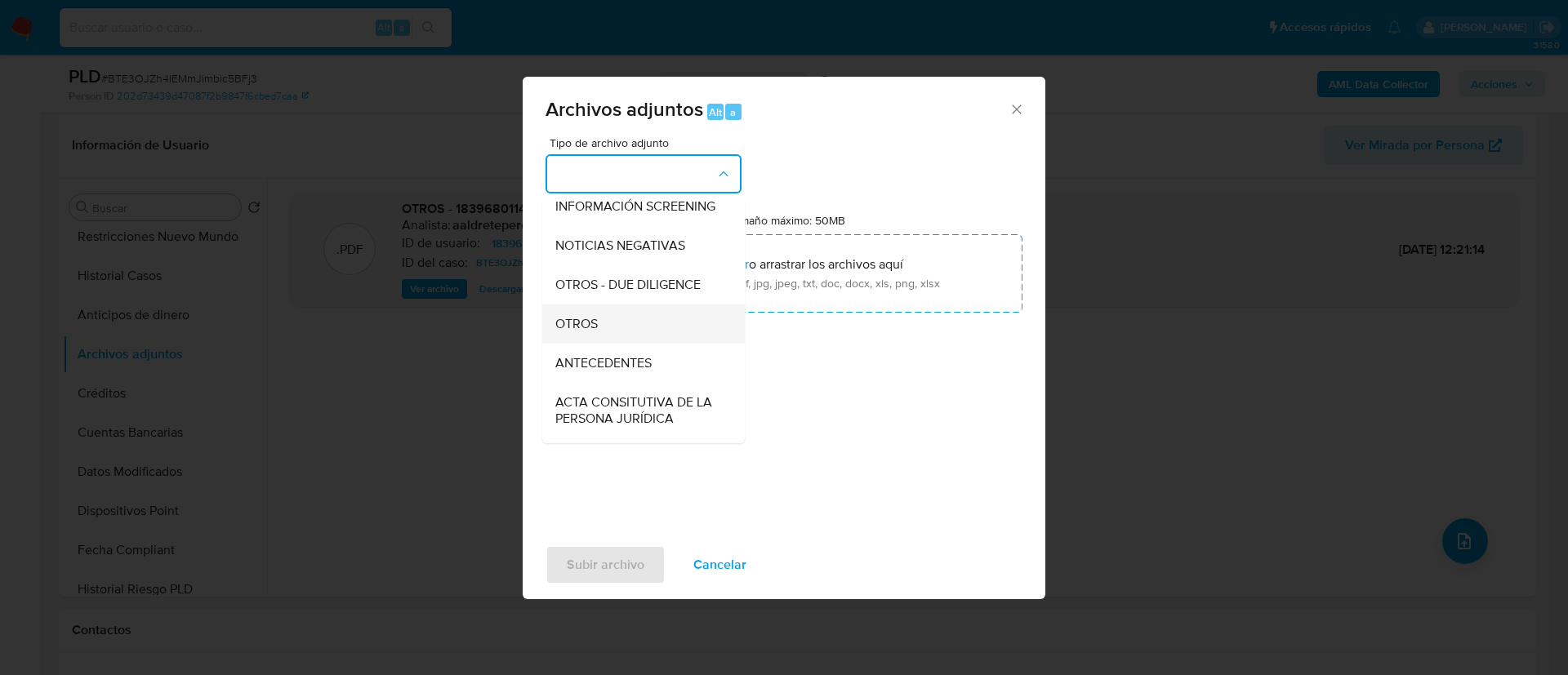
click at [591, 344] on div "OTROS" at bounding box center [639, 325] width 166 height 40
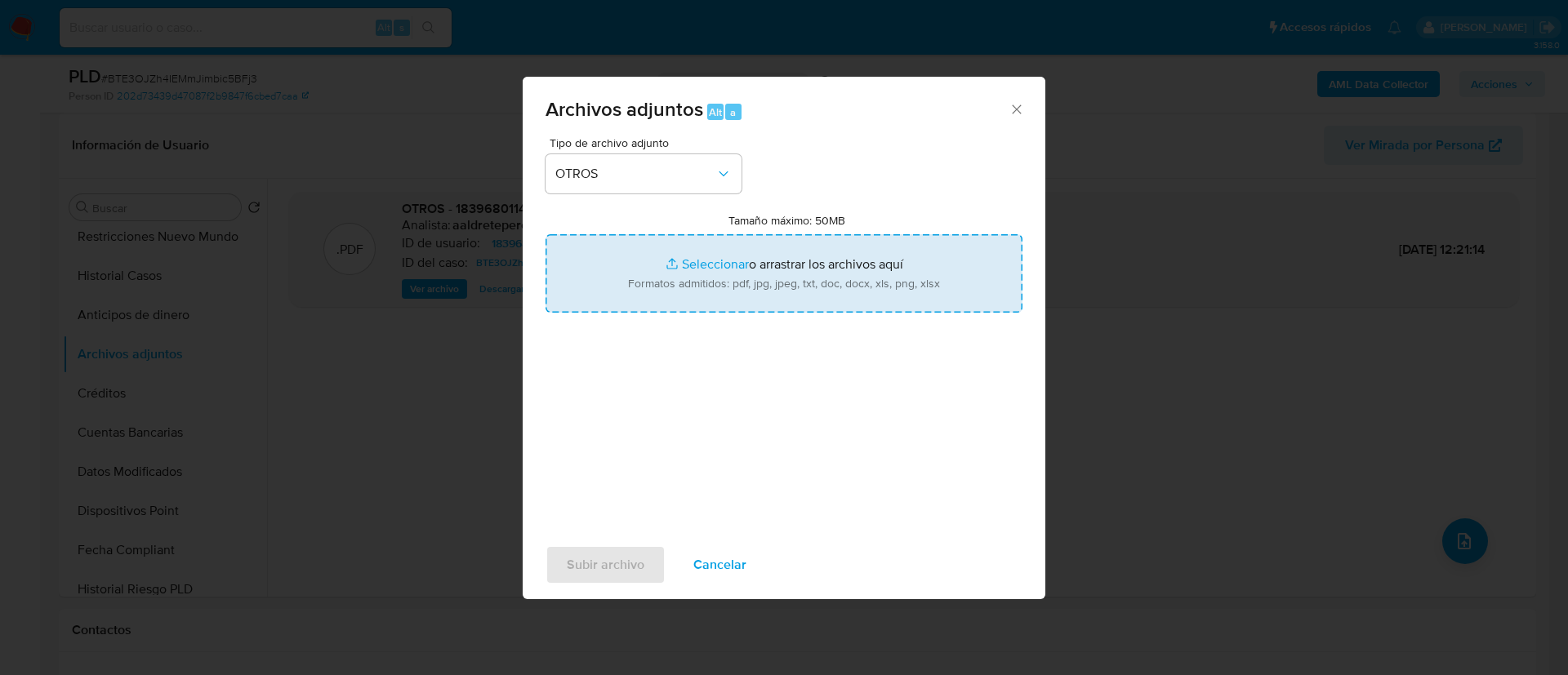
click at [782, 285] on input "Tamaño máximo: 50MB Seleccionar archivos" at bounding box center [784, 273] width 477 height 78
type input "C:\fakepath\1839680114_MA ISABEL FLORES IZAGUIRRE_AGOSTO 2025.xlsx"
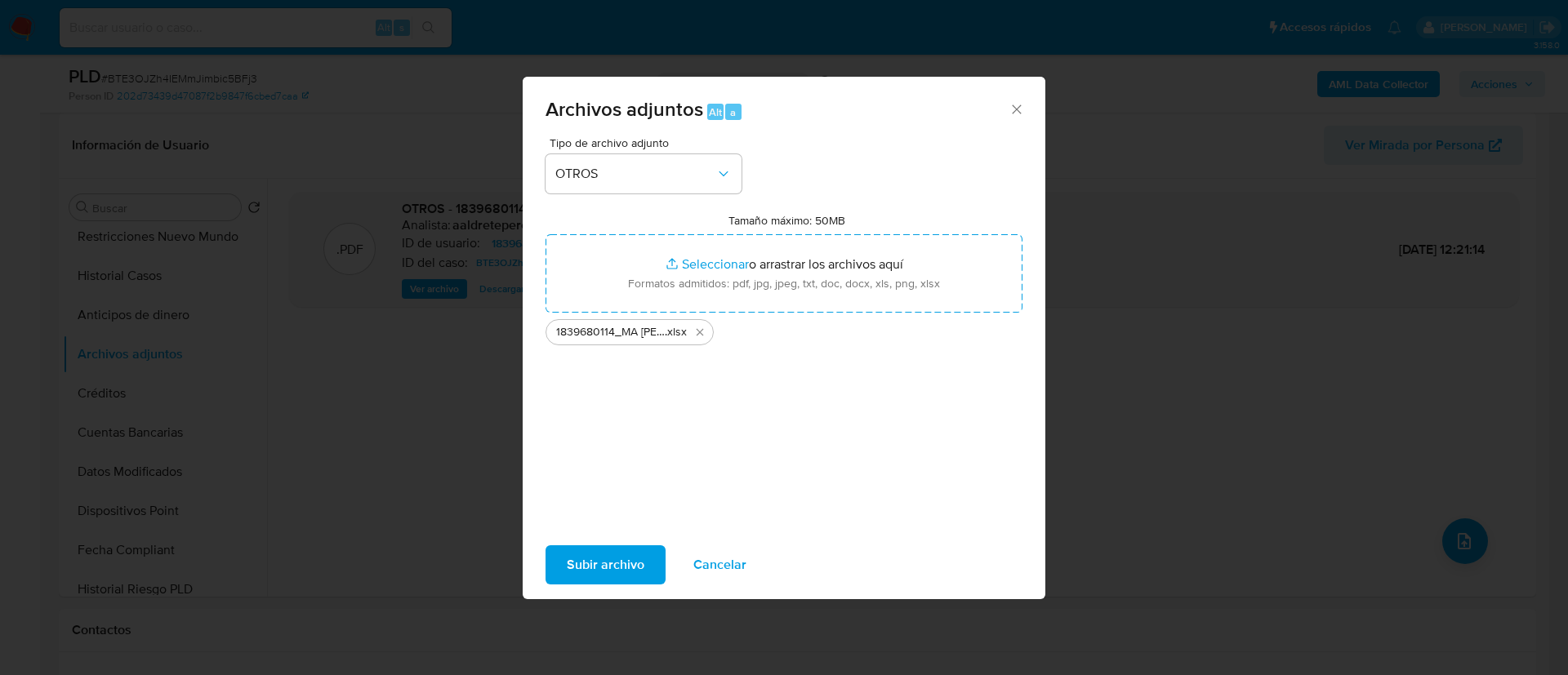
click at [625, 558] on span "Subir archivo" at bounding box center [605, 565] width 77 height 36
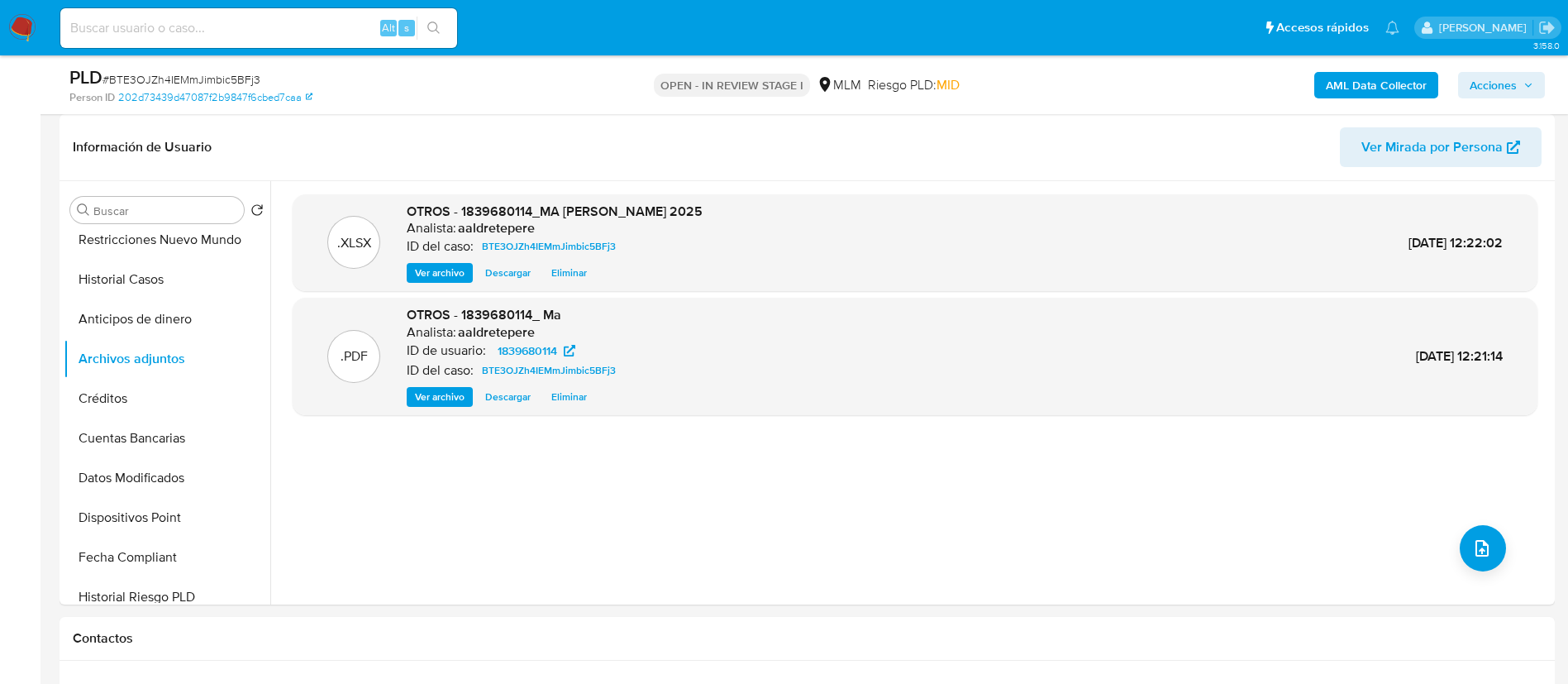
click at [1498, 80] on span "Acciones" at bounding box center [1492, 85] width 47 height 27
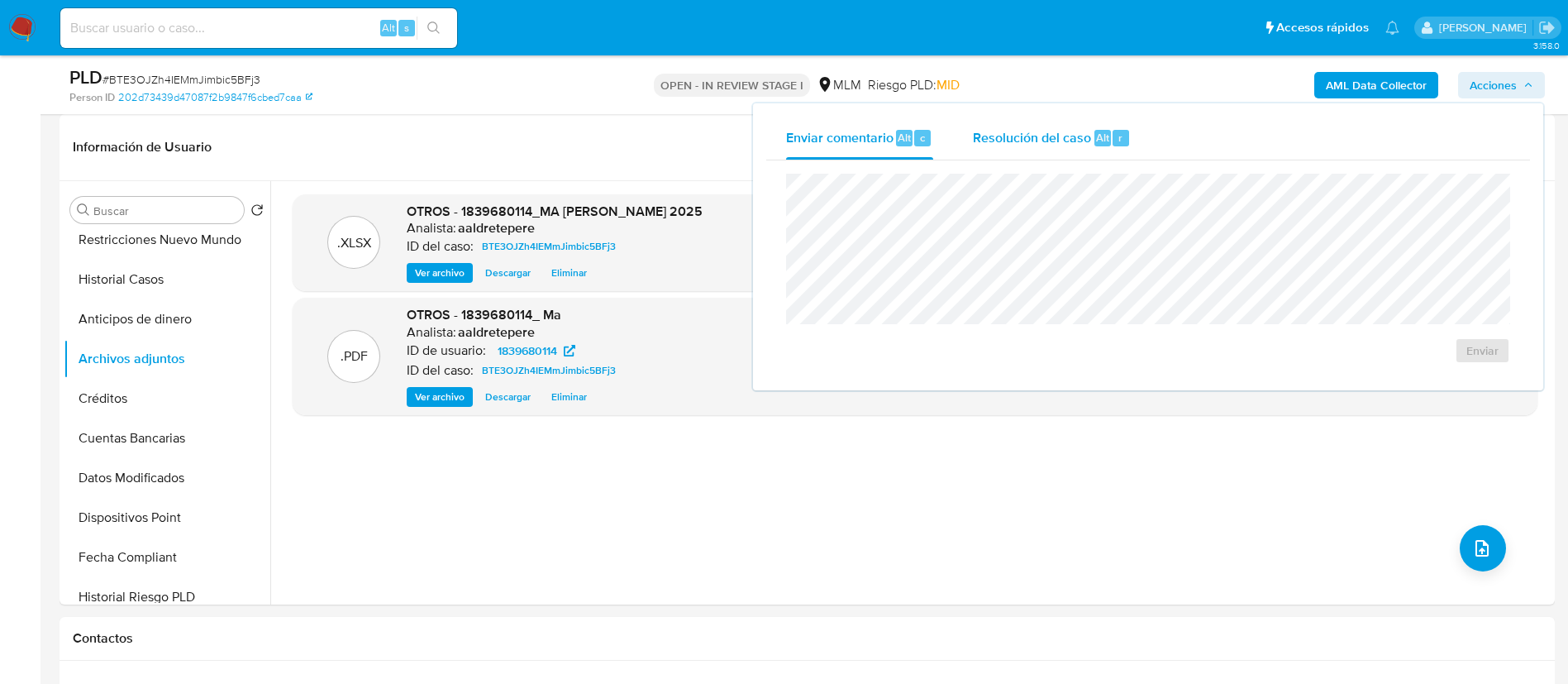
click at [1021, 142] on span "Resolución del caso" at bounding box center [1033, 137] width 119 height 19
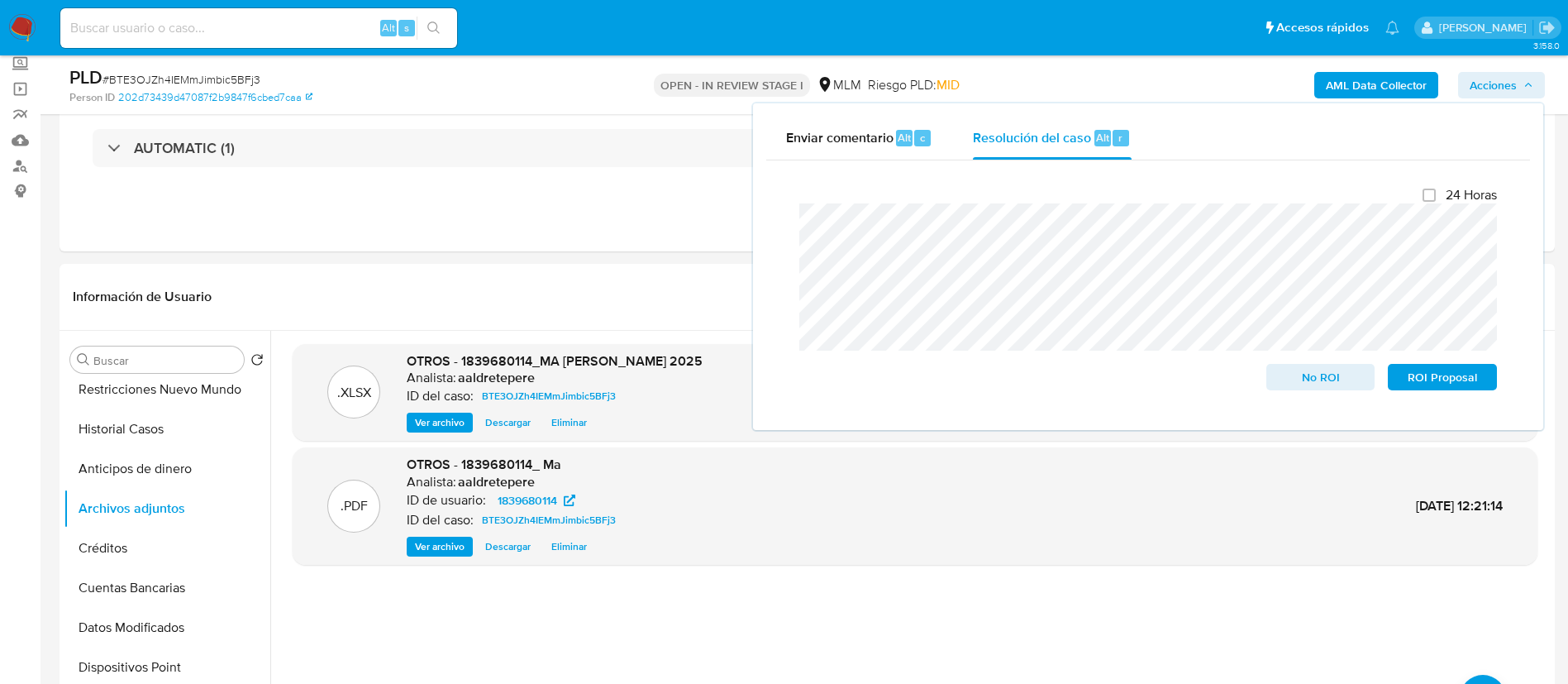
scroll to position [0, 0]
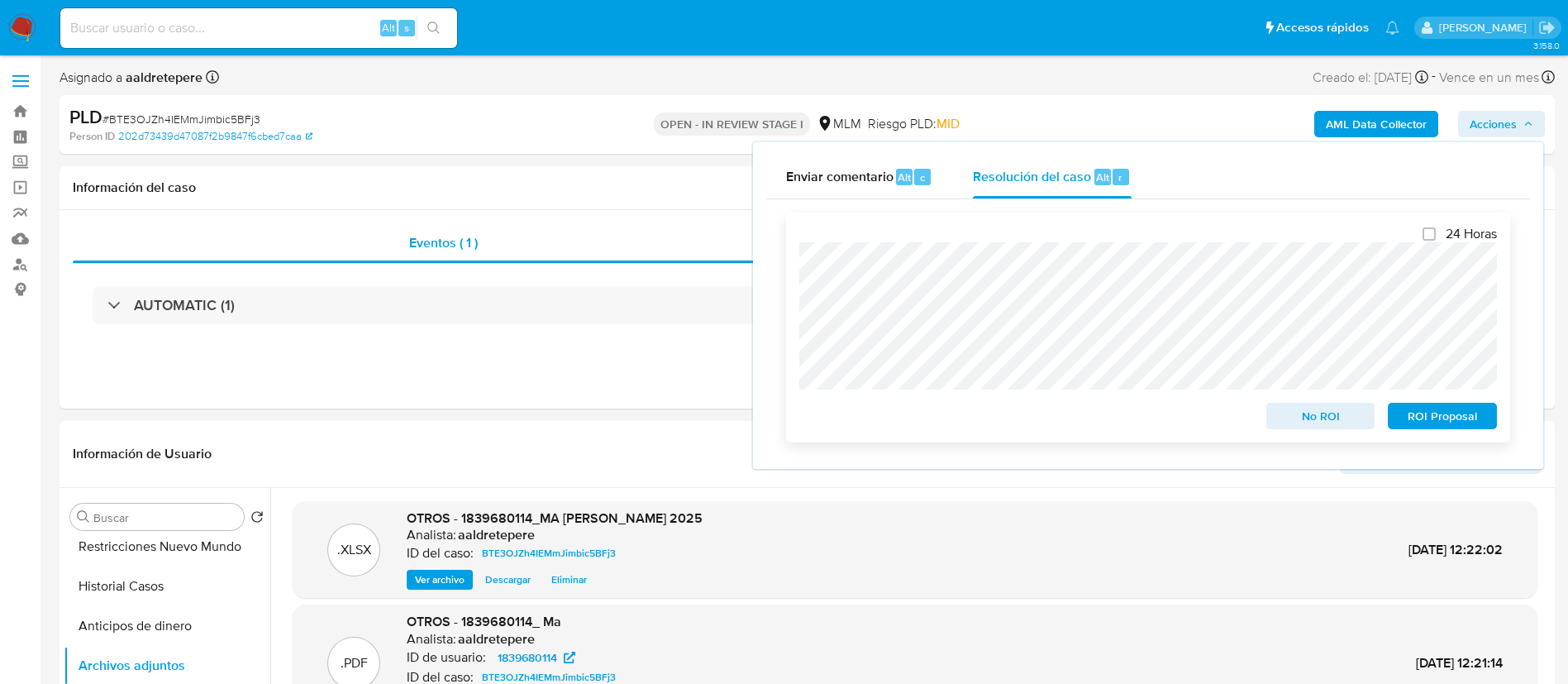
click at [1289, 414] on span "No ROI" at bounding box center [1321, 416] width 86 height 23
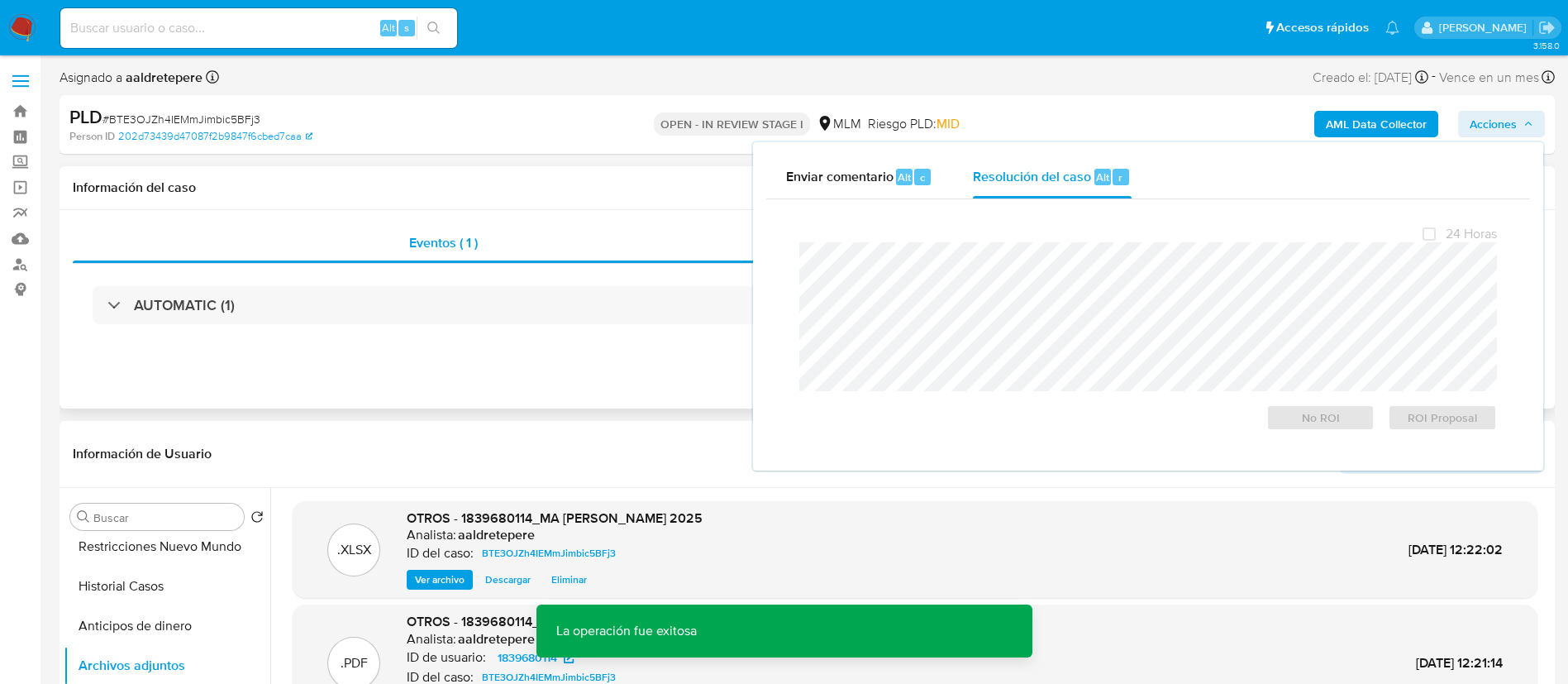
drag, startPoint x: 1127, startPoint y: 511, endPoint x: 1102, endPoint y: 239, distance: 273.1
click at [1131, 511] on div ".XLSX OTROS - 1839680114_MA ISABEL FLORES IZAGUIRRE_AGOSTO 2025 Analista: aaldr…" at bounding box center [915, 550] width 1229 height 81
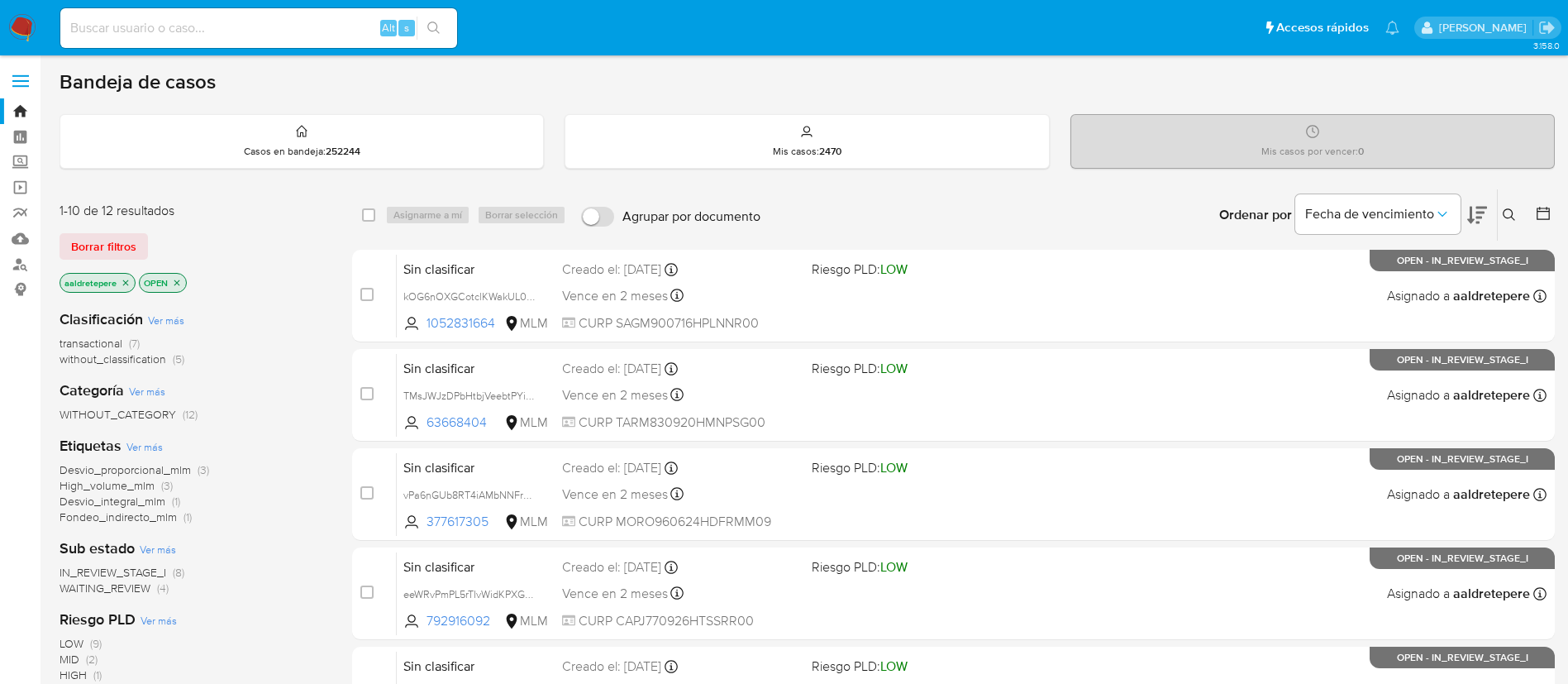
scroll to position [682, 0]
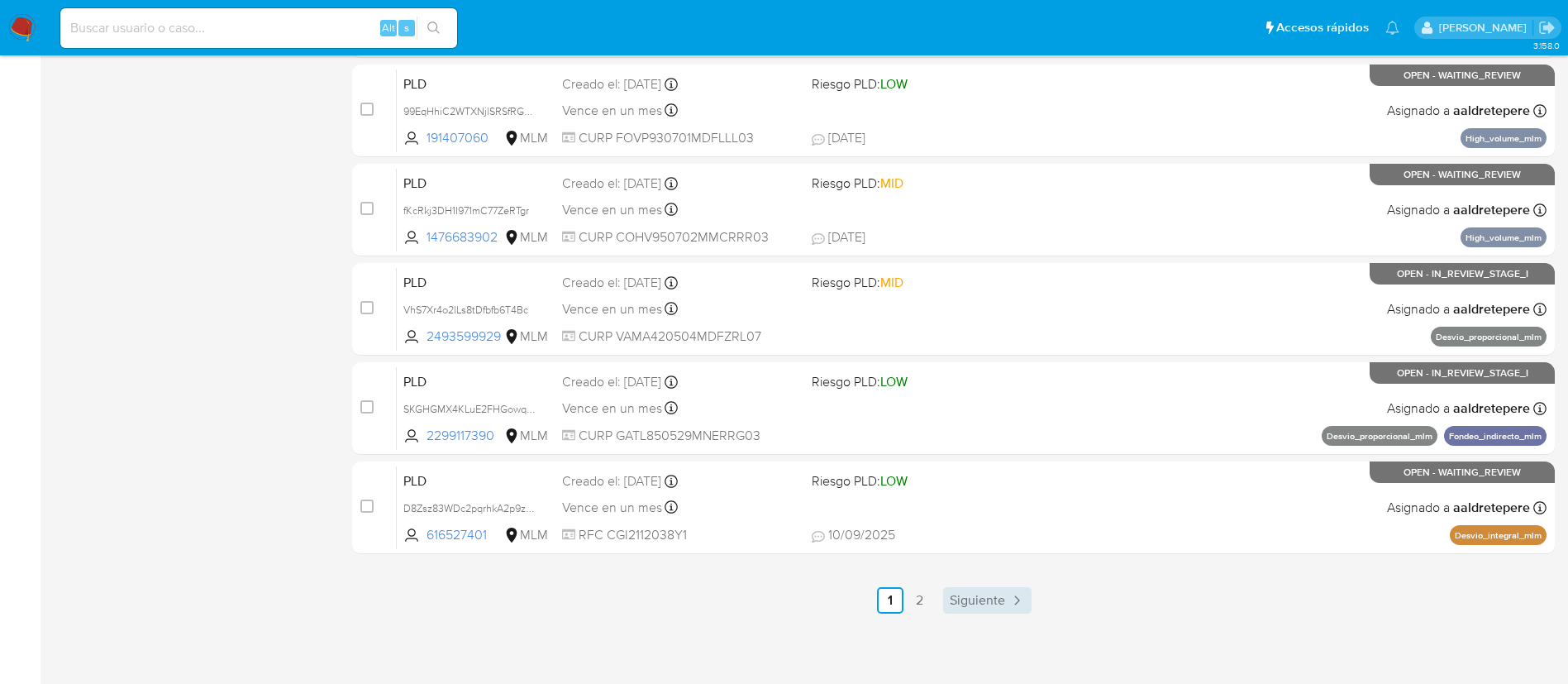
click at [987, 602] on span "Siguiente" at bounding box center [978, 601] width 55 height 13
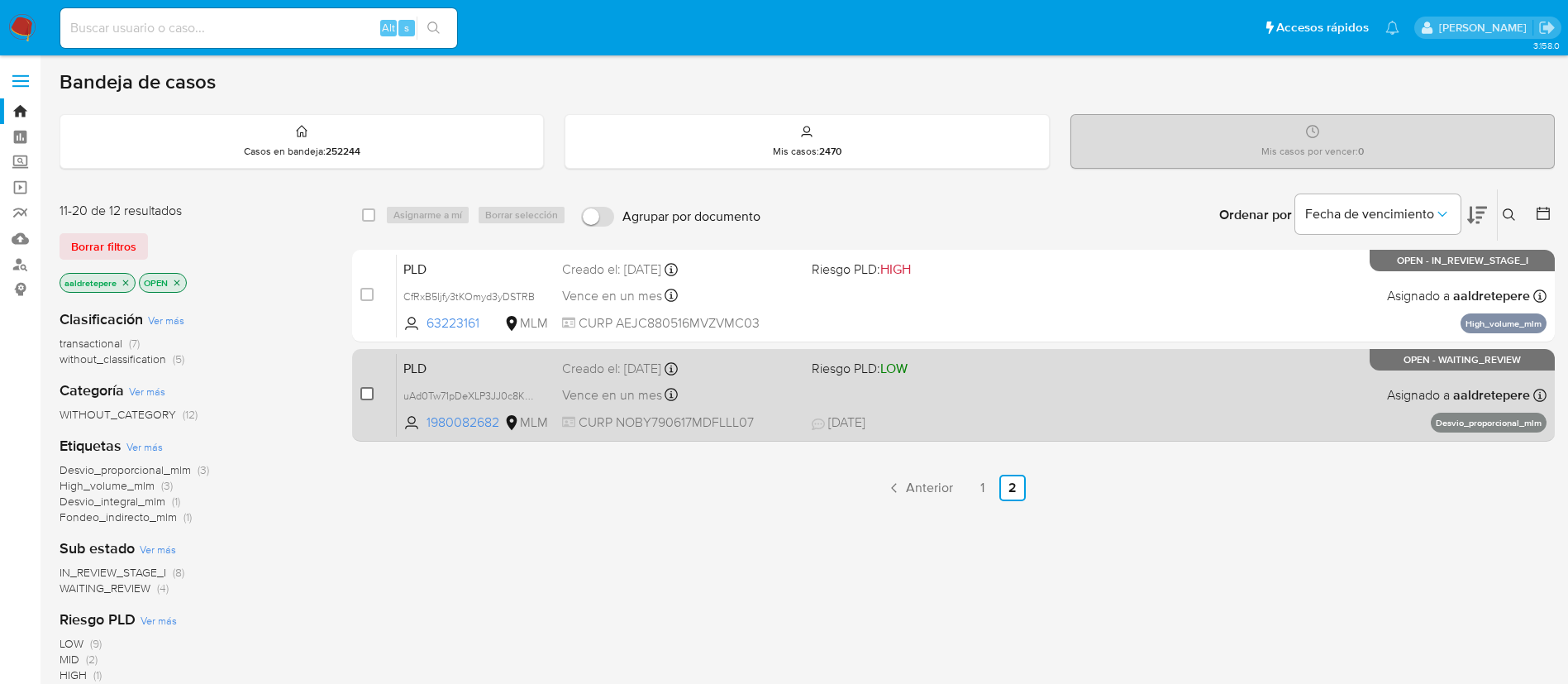
drag, startPoint x: 373, startPoint y: 383, endPoint x: 370, endPoint y: 390, distance: 7.6
click at [372, 388] on div "case-item-checkbox No es posible asignar el caso" at bounding box center [379, 394] width 36 height 83
click at [370, 390] on input "checkbox" at bounding box center [367, 394] width 13 height 13
checkbox input "true"
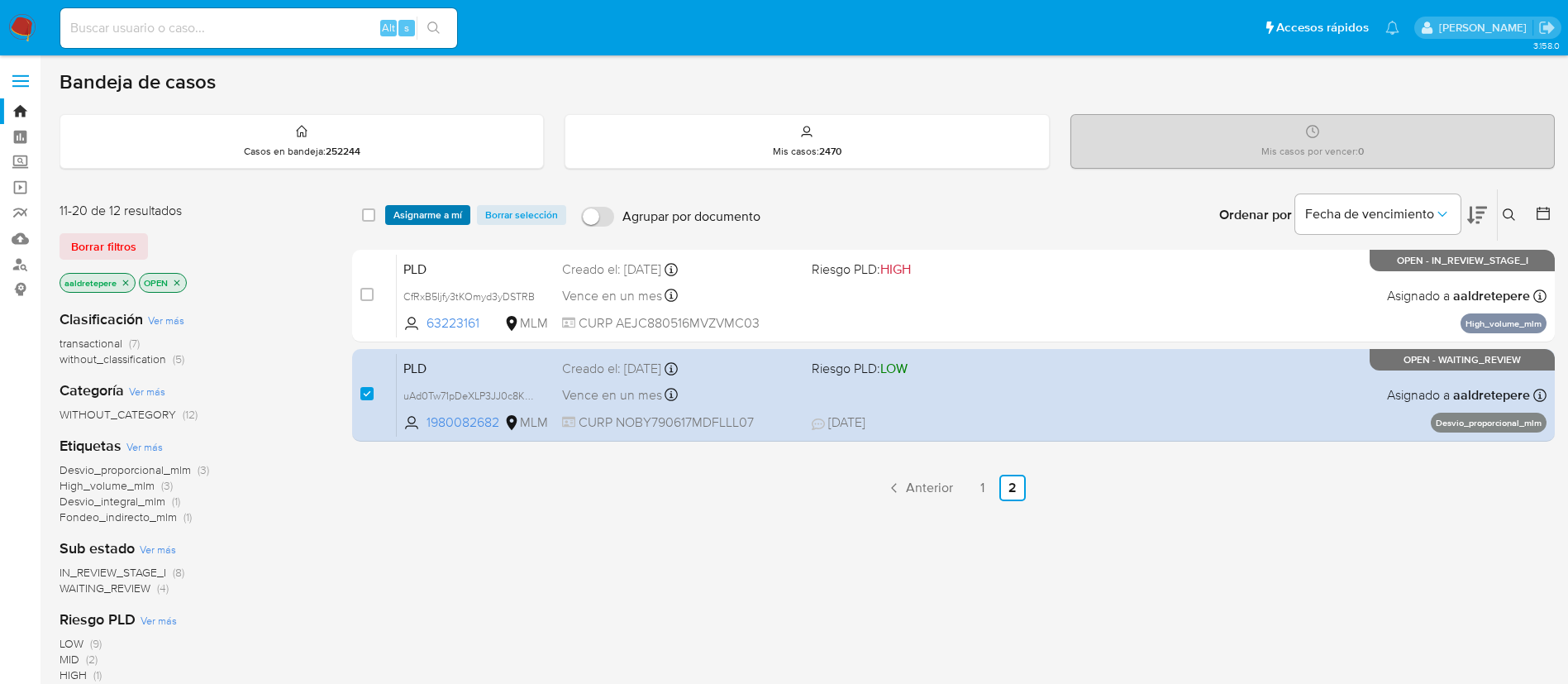
click at [425, 208] on span "Asignarme a mí" at bounding box center [428, 214] width 69 height 16
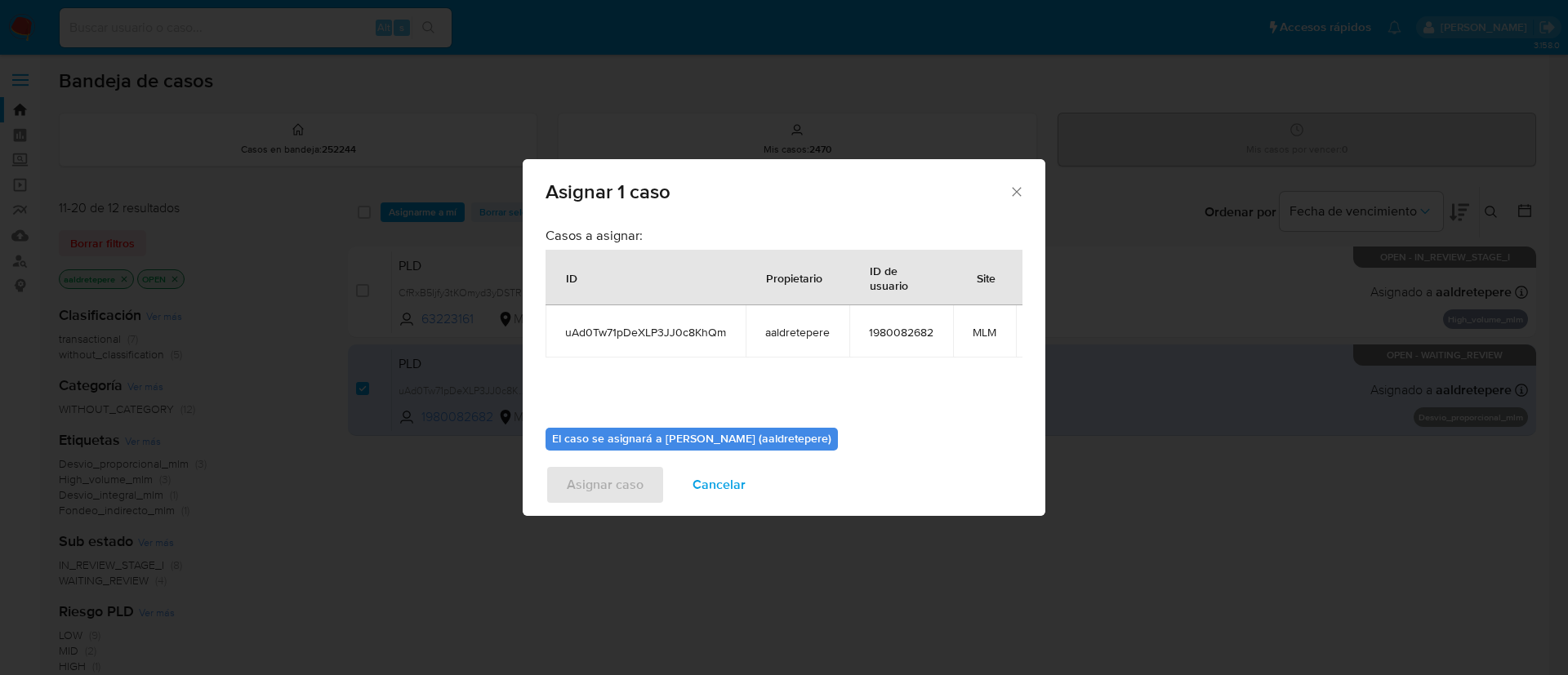
scroll to position [104, 0]
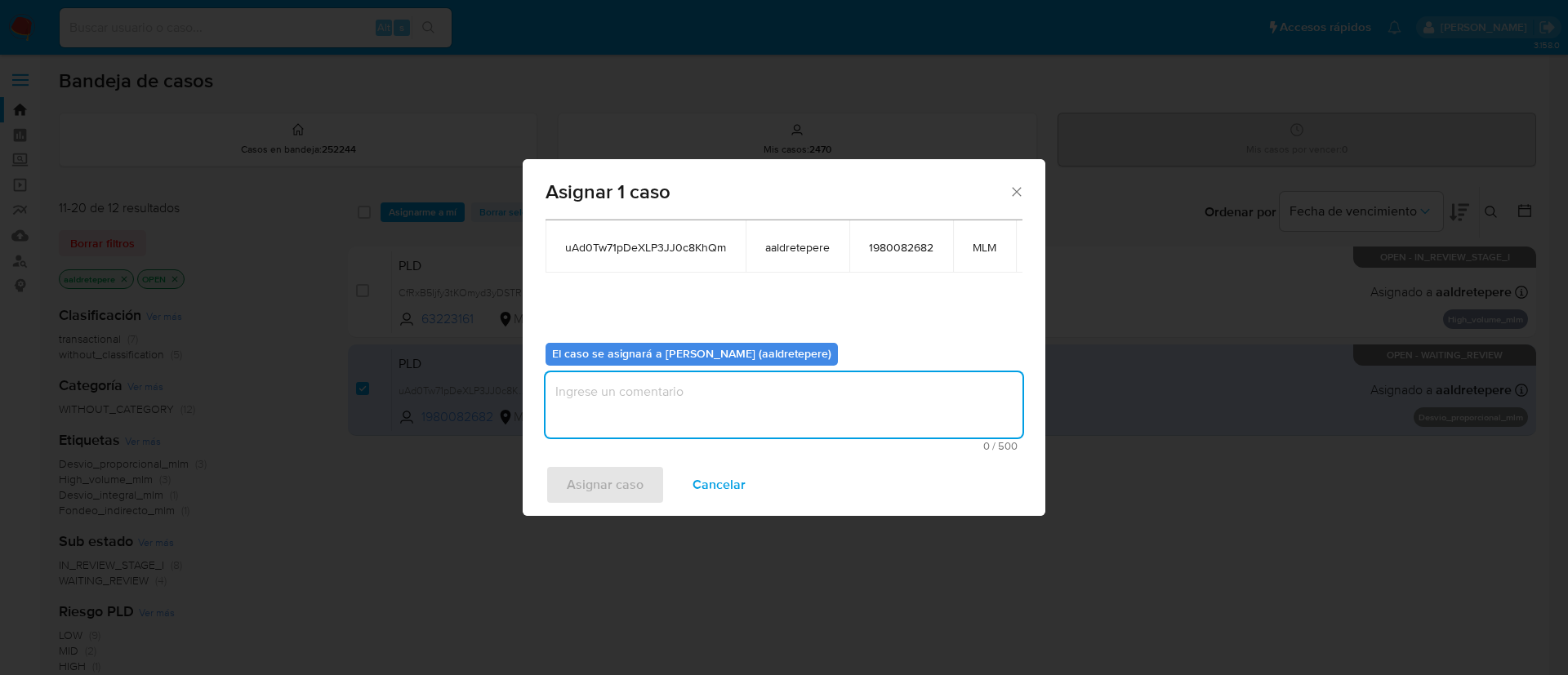
drag, startPoint x: 702, startPoint y: 413, endPoint x: 653, endPoint y: 469, distance: 74.4
click at [702, 414] on textarea "assign-modal" at bounding box center [784, 404] width 477 height 65
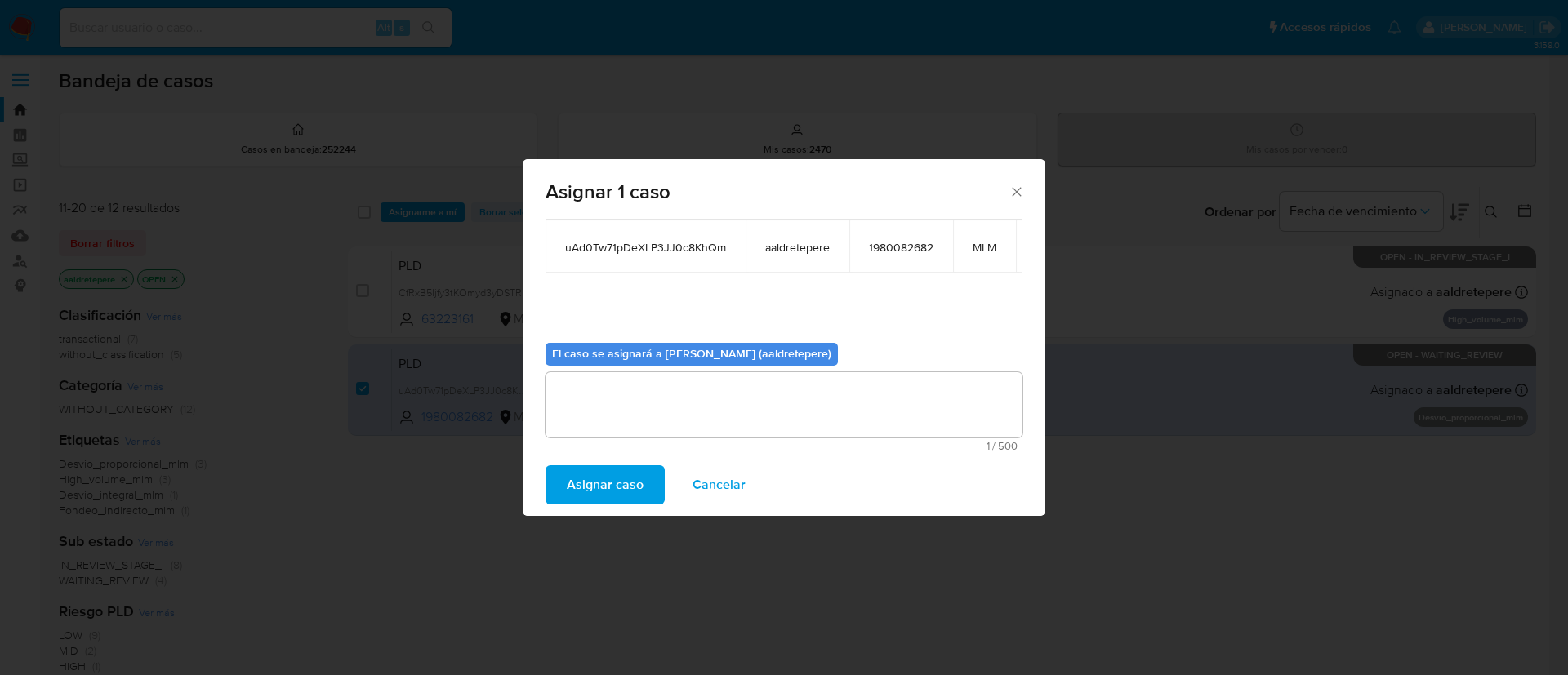
click at [622, 481] on span "Asignar caso" at bounding box center [605, 485] width 77 height 36
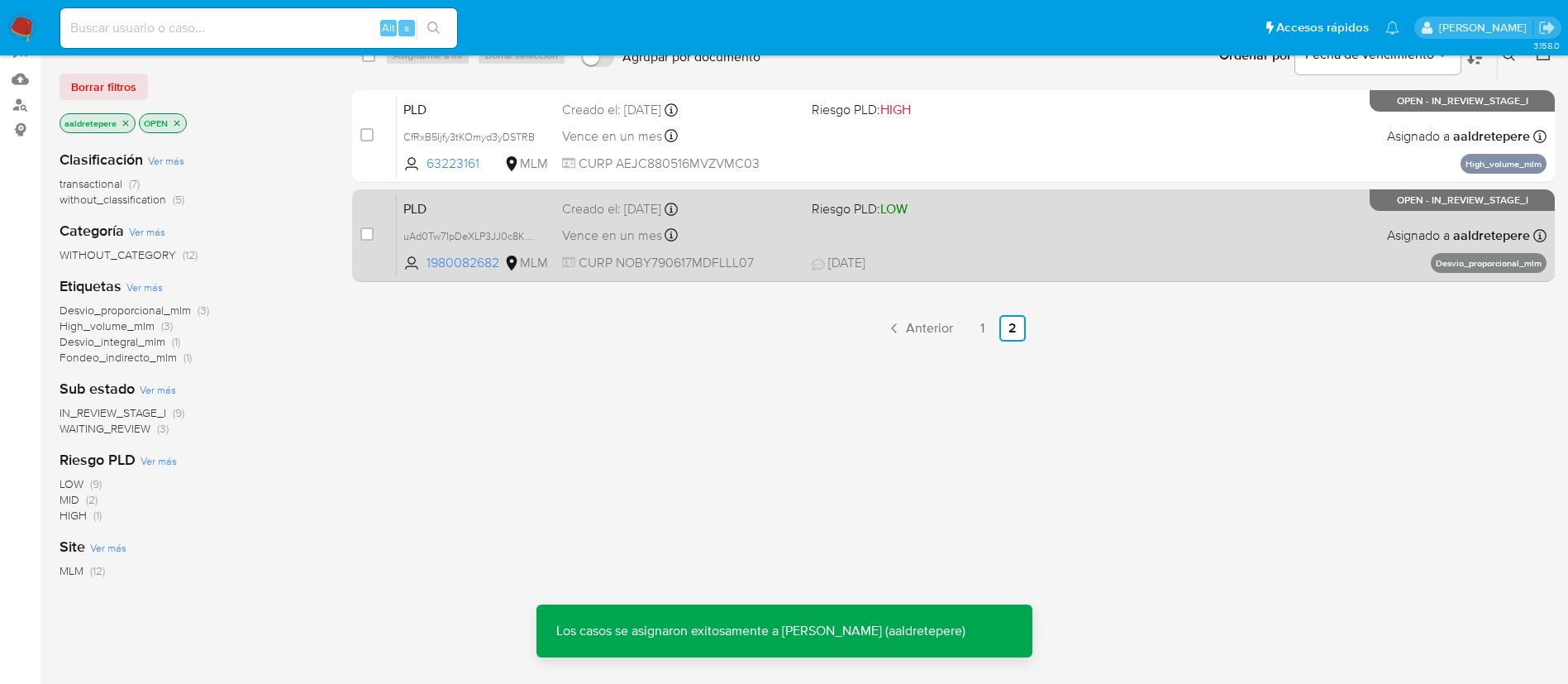
scroll to position [0, 0]
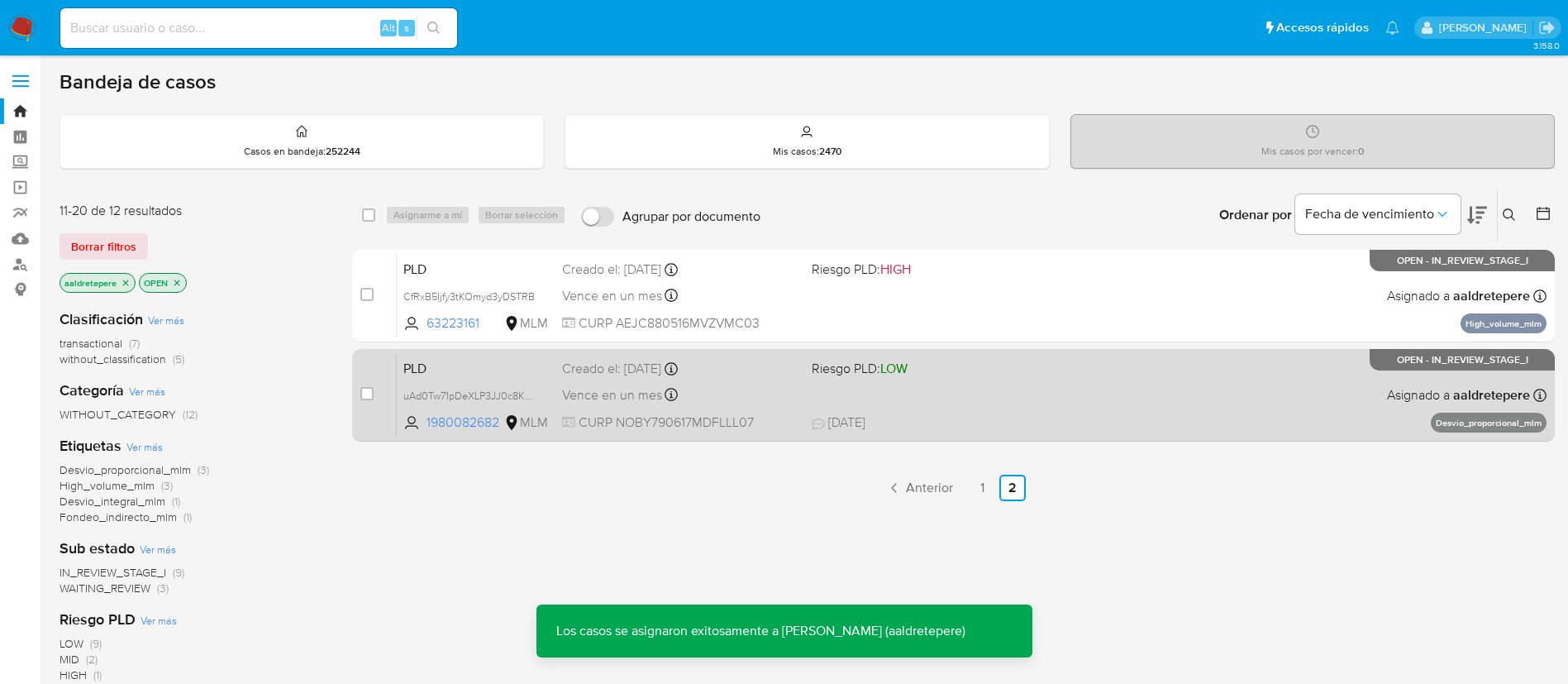
click at [1127, 412] on div "PLD uAd0Tw71pDeXLP3JJ0c8KhQm 1980082682 MLM Riesgo PLD: LOW Creado el: 12/08/20…" at bounding box center [971, 394] width 1150 height 83
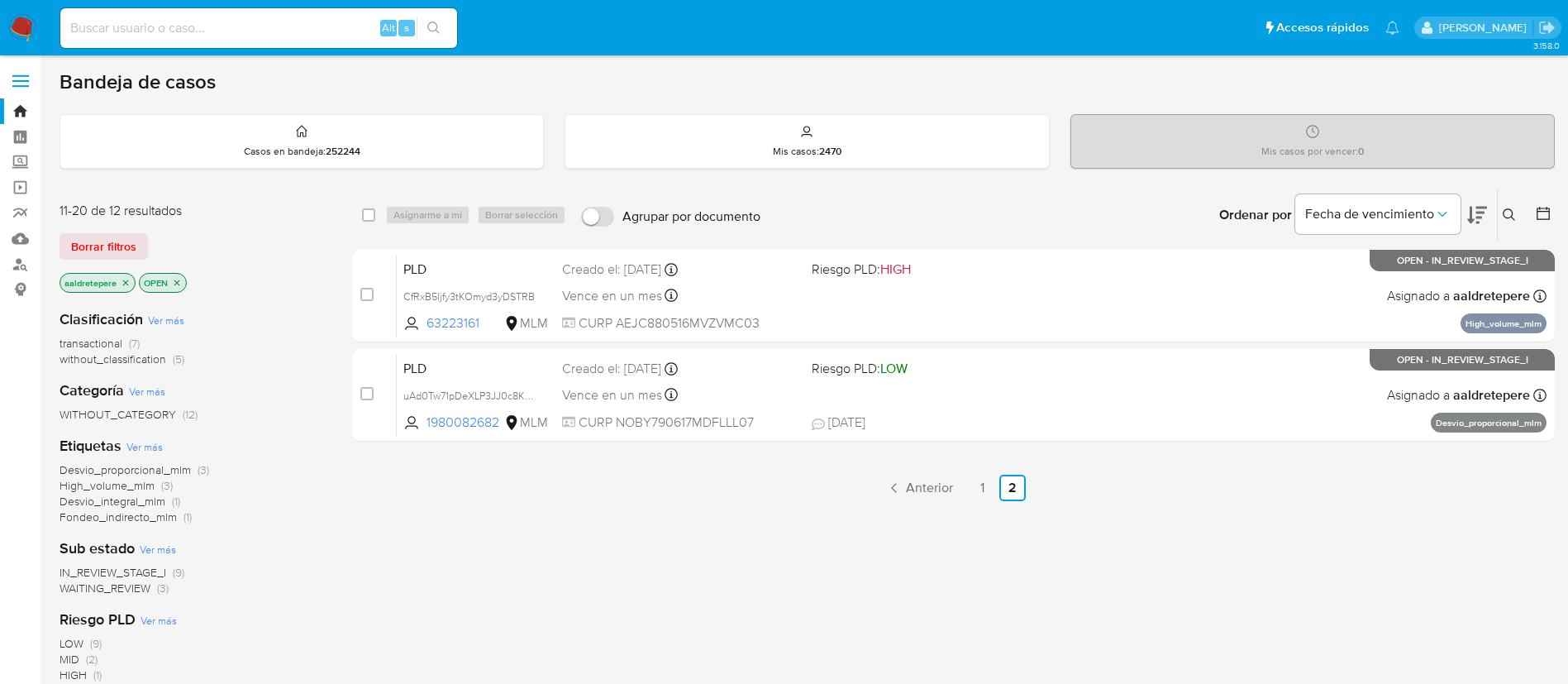
click at [16, 20] on img at bounding box center [22, 28] width 28 height 28
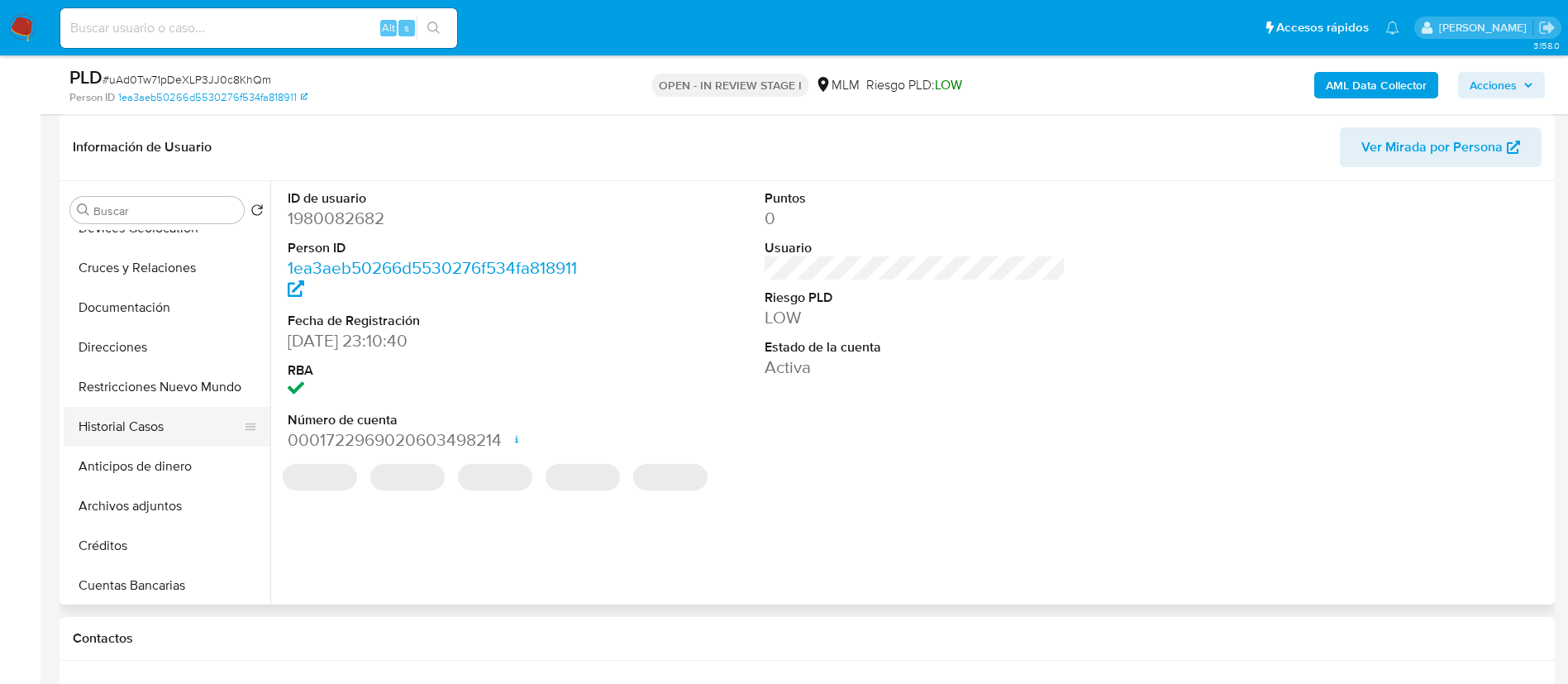
scroll to position [124, 0]
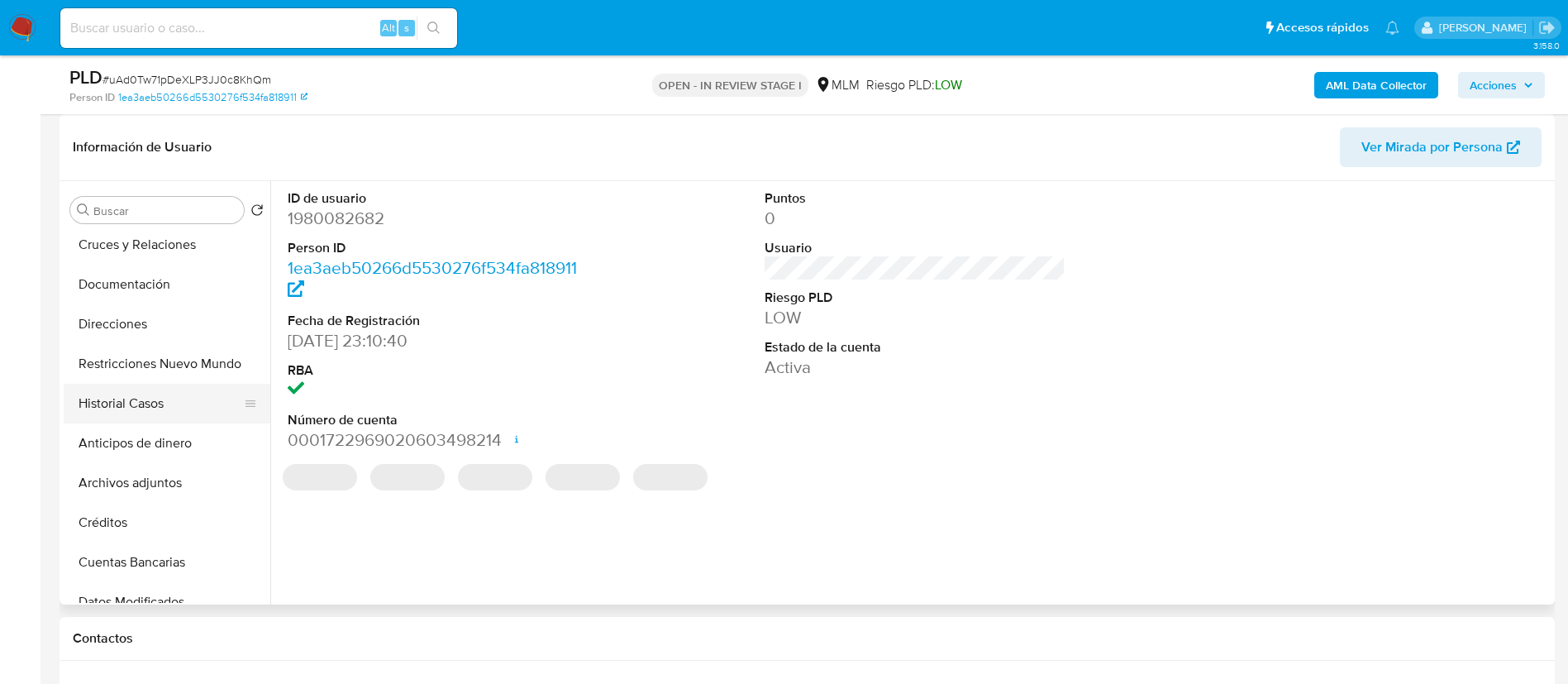
click at [120, 412] on button "Historial Casos" at bounding box center [161, 404] width 193 height 40
select select "10"
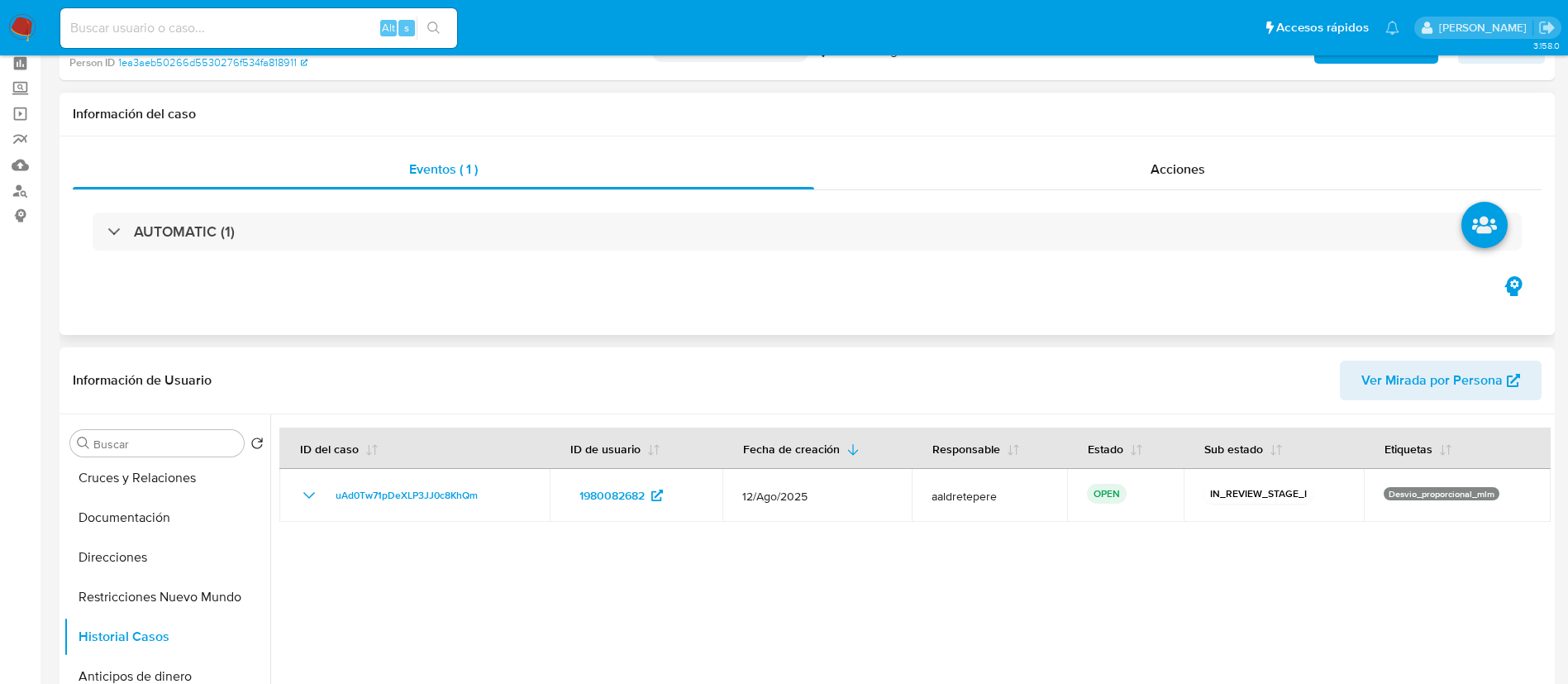
scroll to position [0, 0]
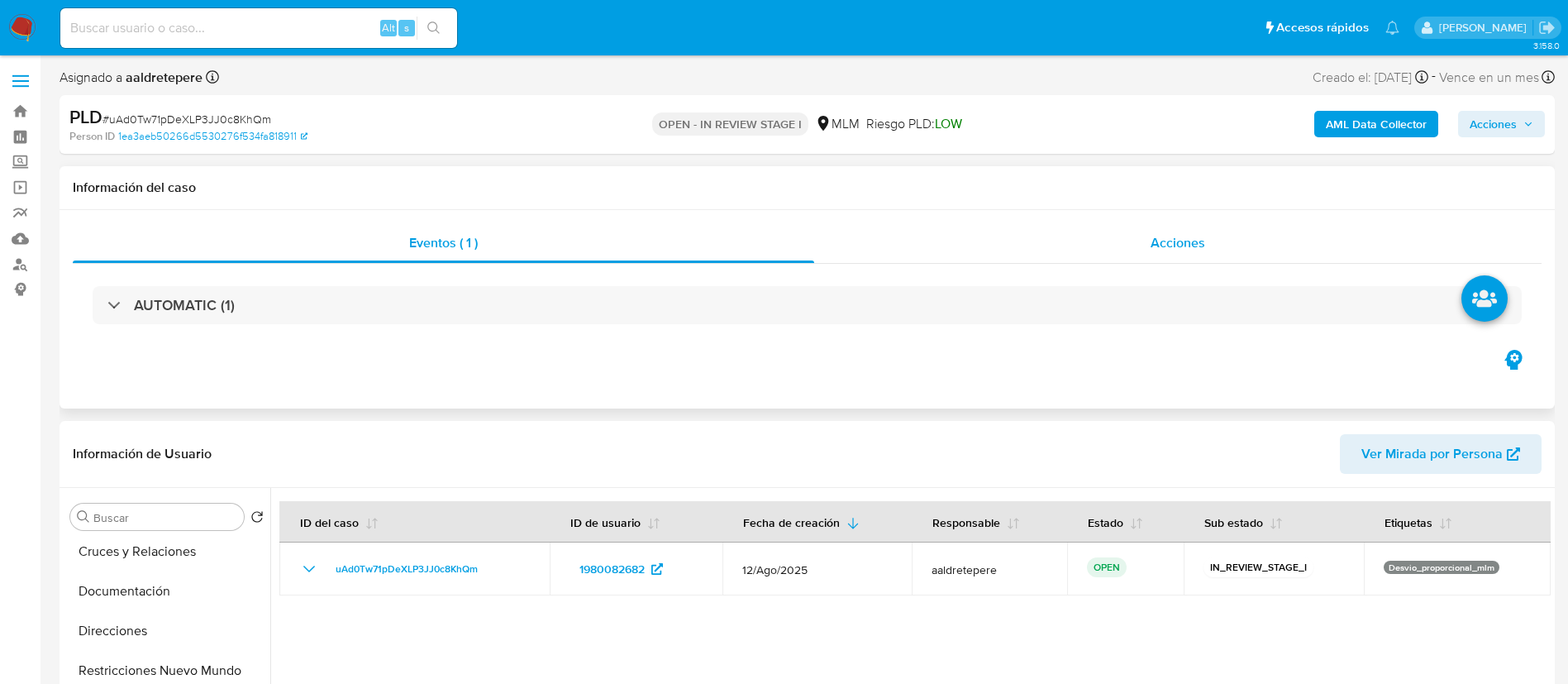
click at [1167, 258] on div "Acciones" at bounding box center [1178, 243] width 728 height 40
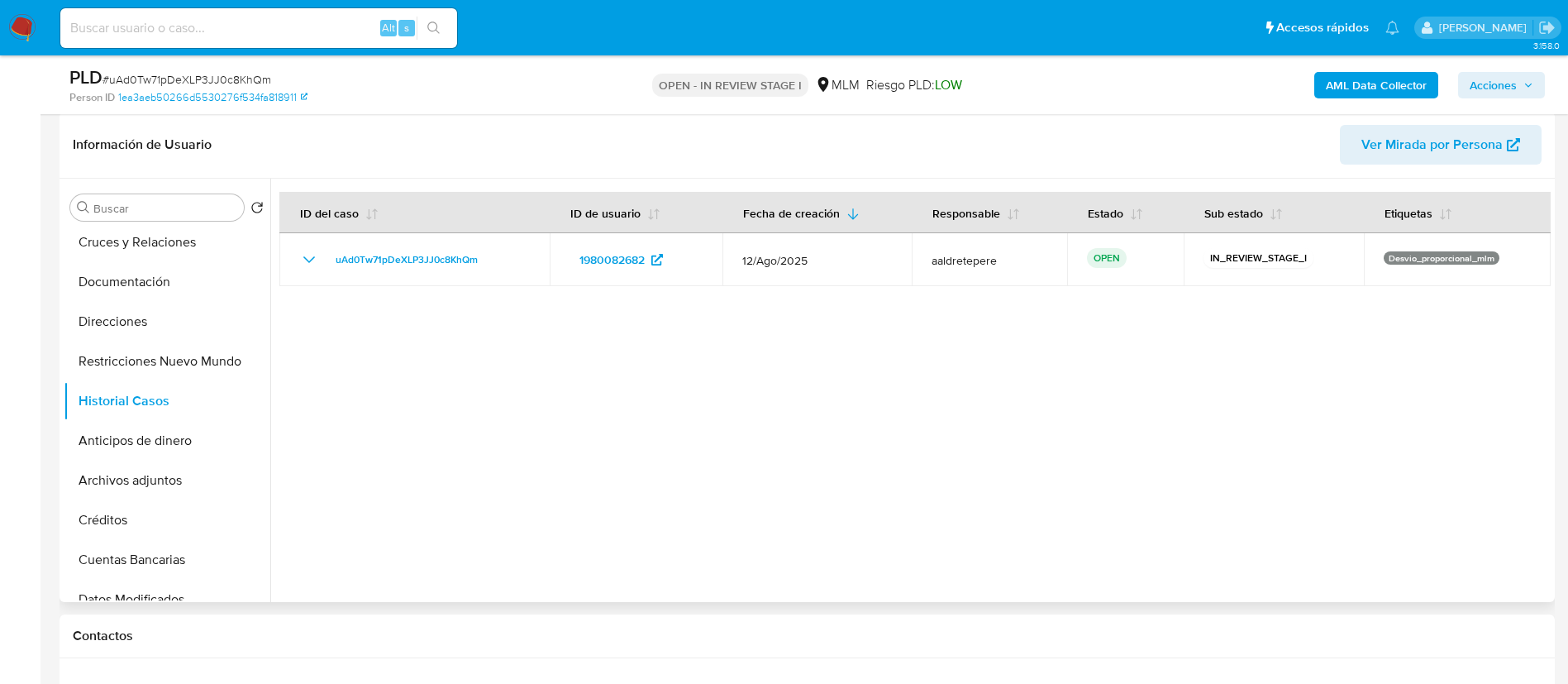
scroll to position [496, 0]
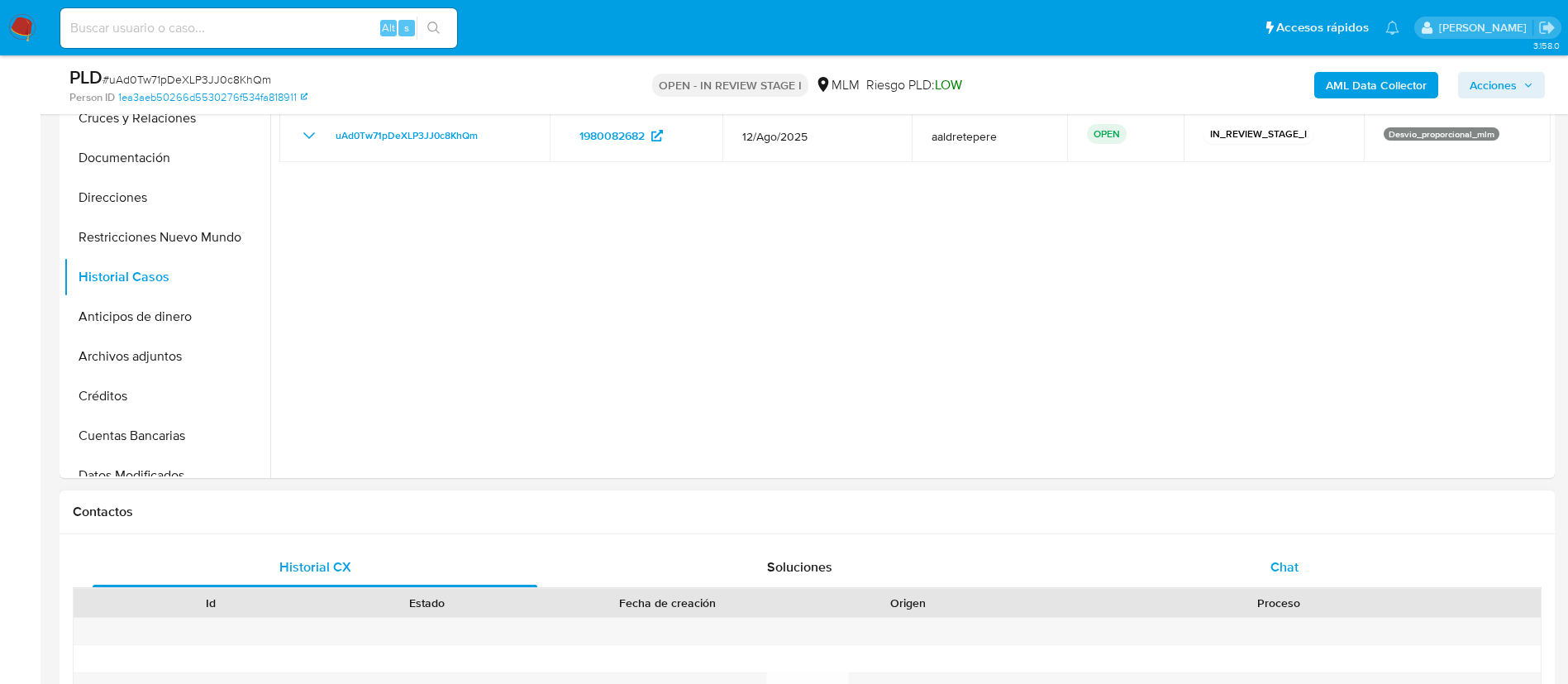
click at [1276, 554] on div "Chat" at bounding box center [1284, 567] width 445 height 40
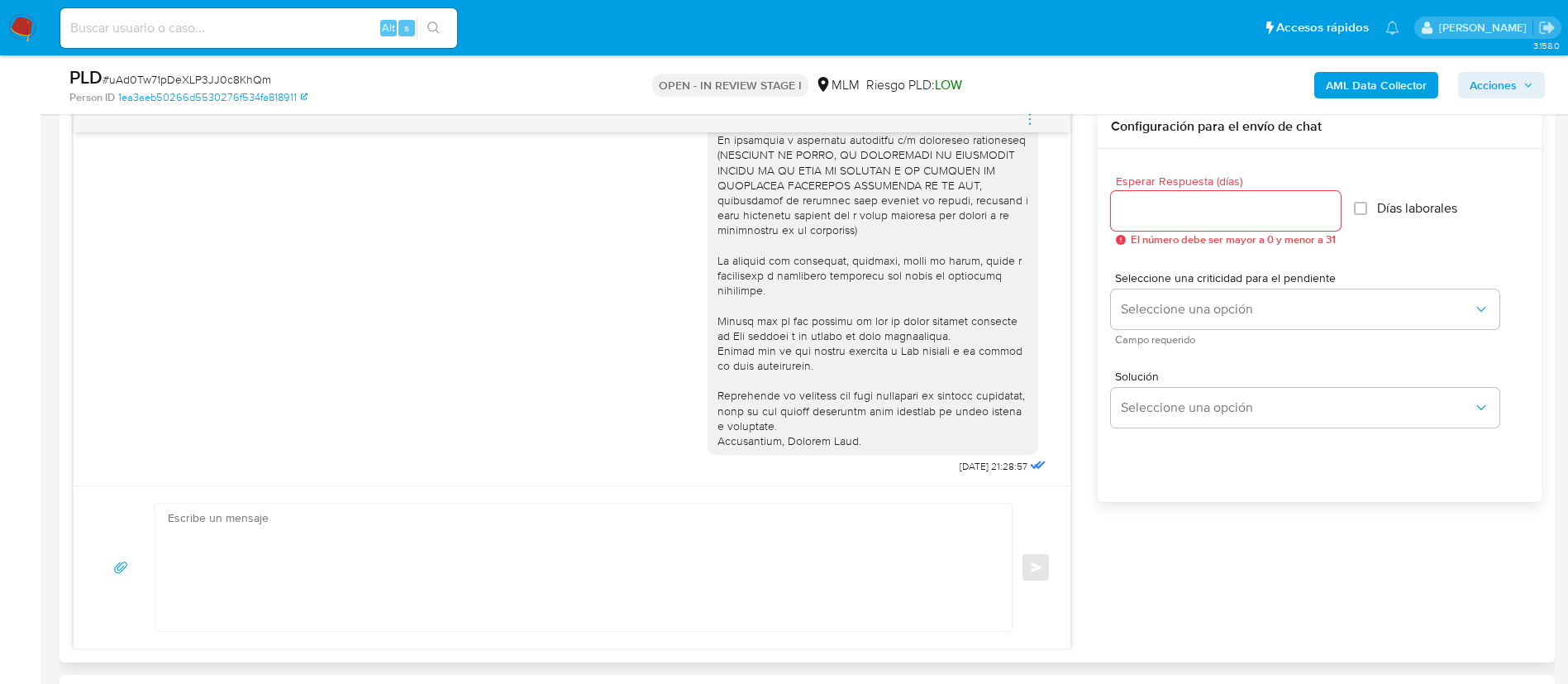
scroll to position [0, 0]
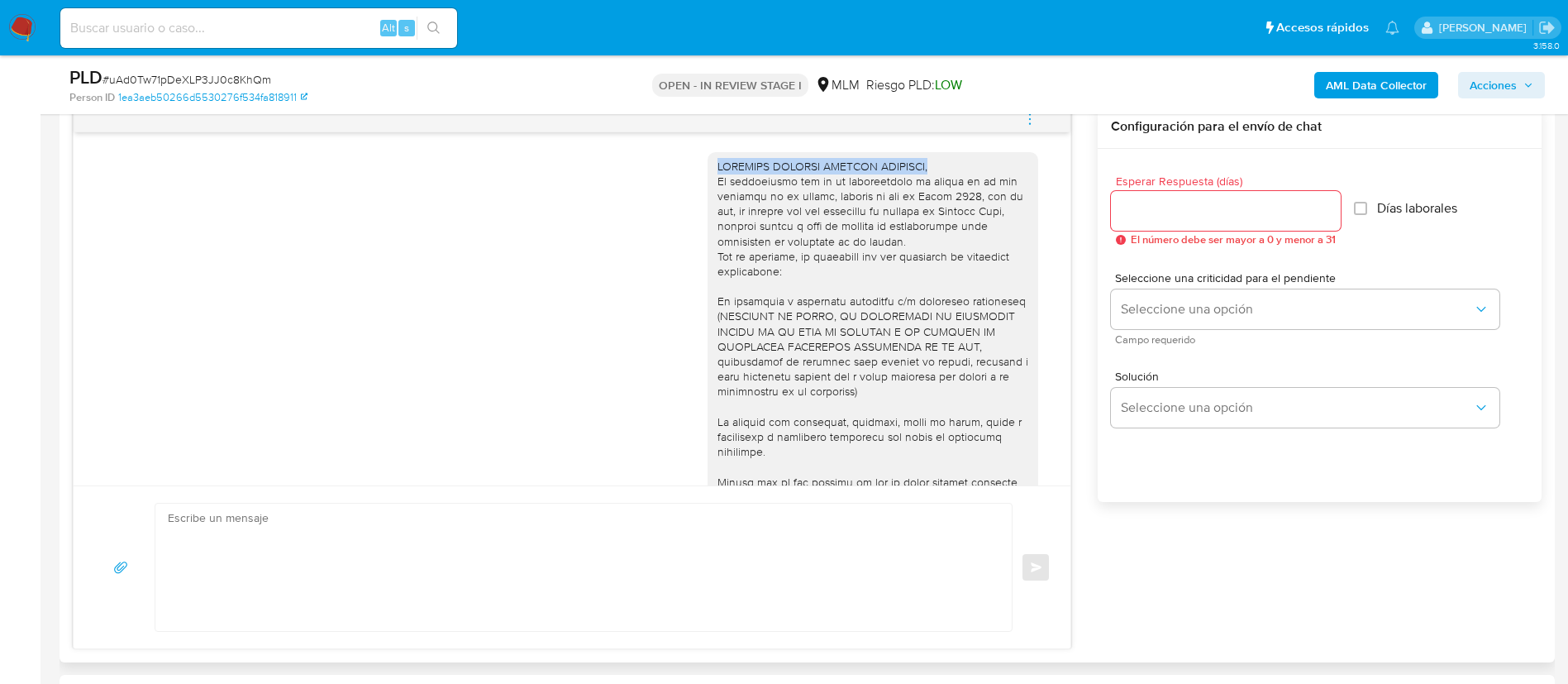
drag, startPoint x: 943, startPoint y: 162, endPoint x: 697, endPoint y: 170, distance: 246.1
click at [708, 170] on div at bounding box center [873, 385] width 331 height 465
copy div "ESTIMADA YOLANDA NOLASCO BALTAZAR,"
click at [1190, 205] on input "Esperar Respuesta (días)" at bounding box center [1226, 210] width 229 height 21
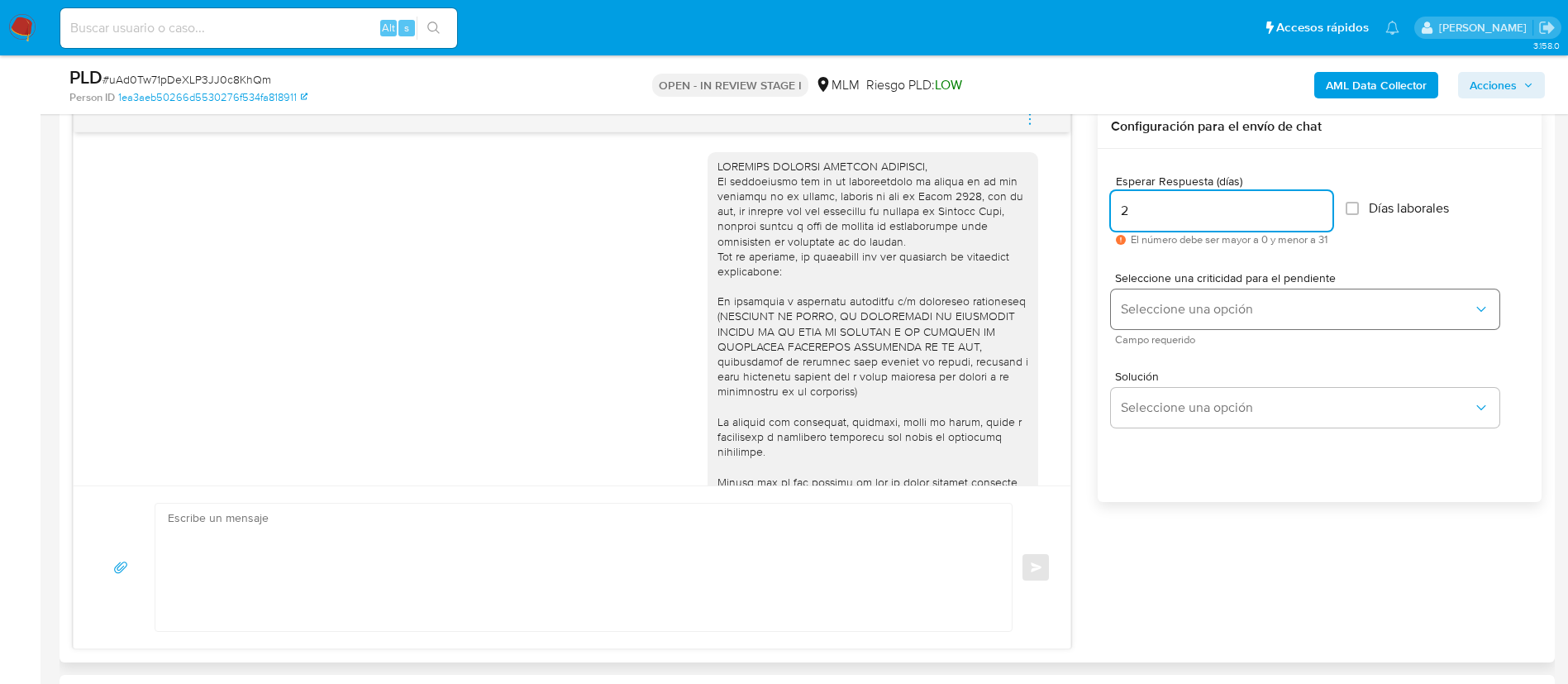
type input "2"
click at [1139, 304] on span "Seleccione una opción" at bounding box center [1297, 309] width 352 height 16
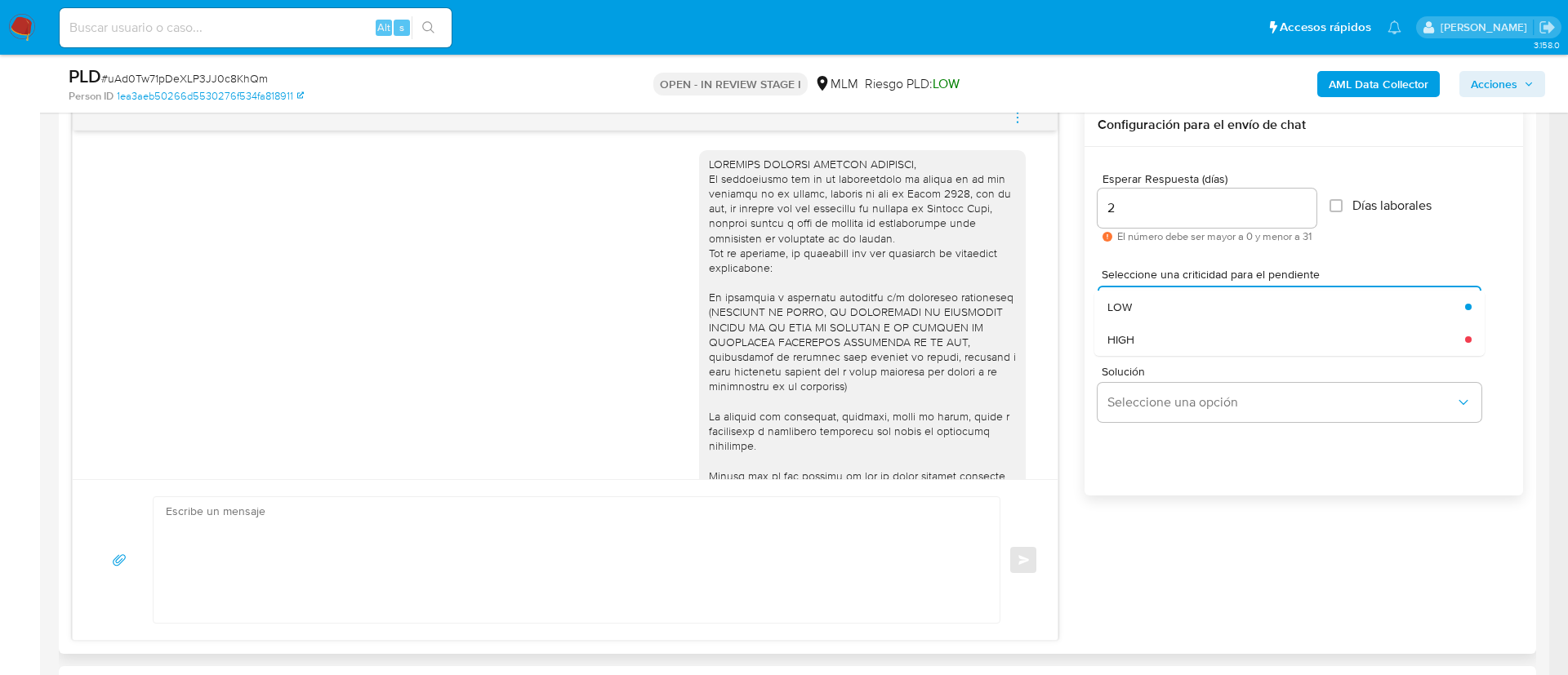
drag, startPoint x: 1116, startPoint y: 334, endPoint x: 881, endPoint y: 524, distance: 302.2
click at [1116, 335] on span "HIGH" at bounding box center [1121, 340] width 27 height 15
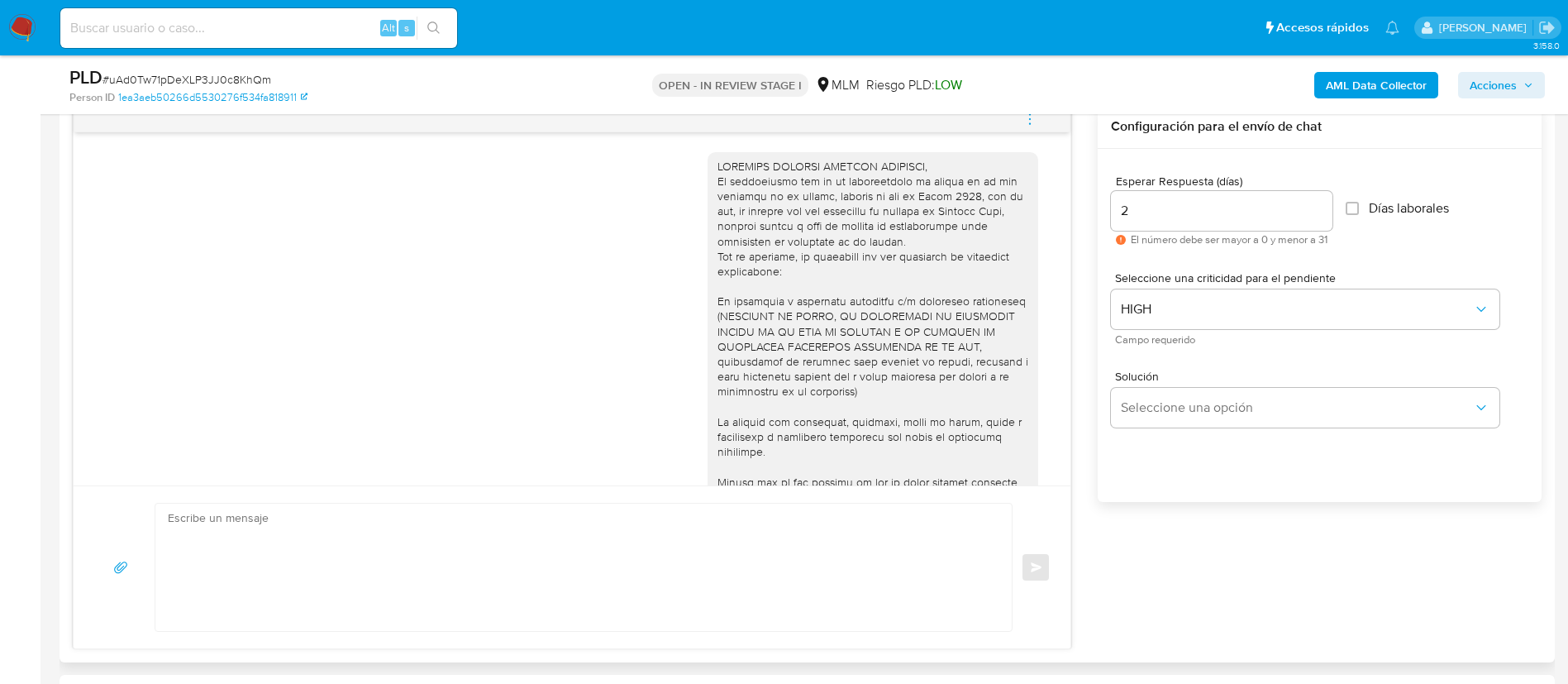
click at [804, 545] on textarea at bounding box center [579, 567] width 823 height 127
paste textarea "ESTIMADA YOLANDA NOLASCO BALTAZAR,"
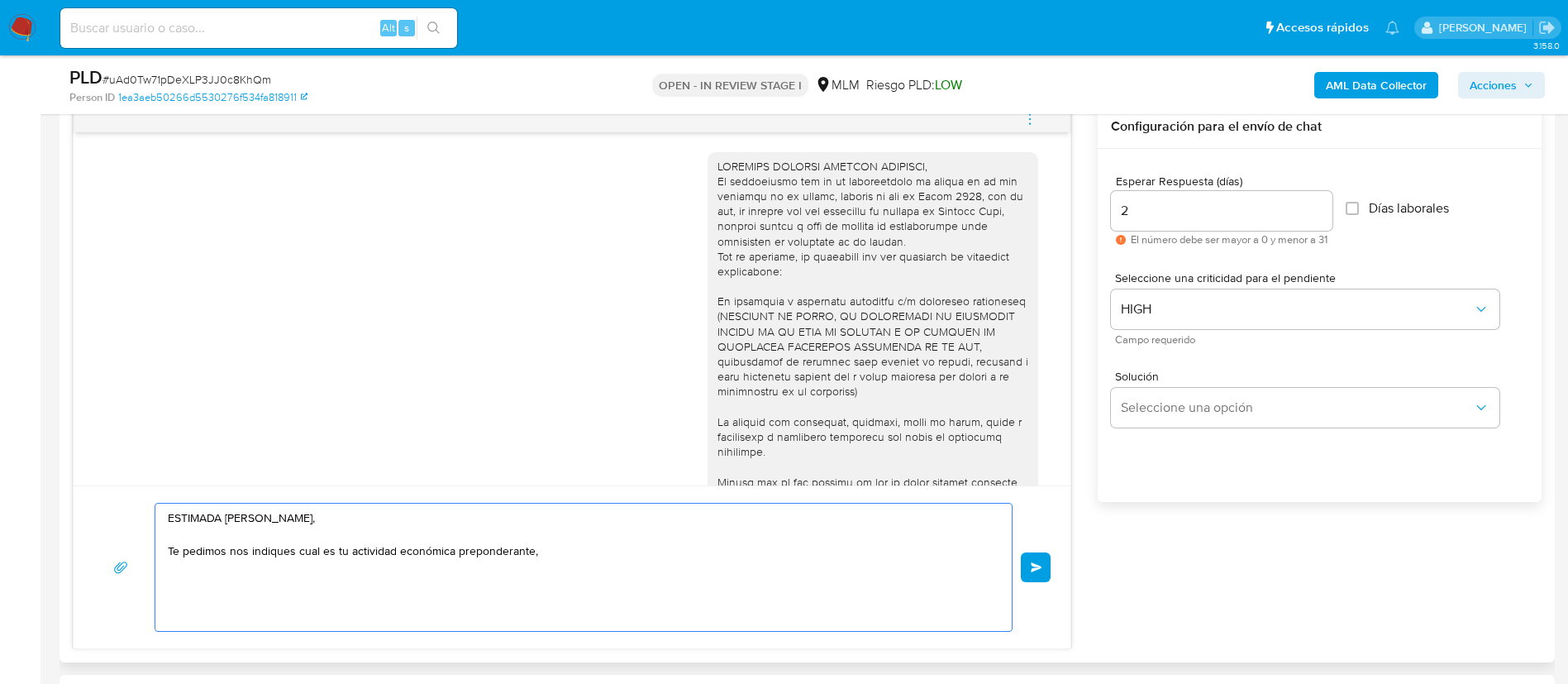
drag, startPoint x: 621, startPoint y: 545, endPoint x: 339, endPoint y: 554, distance: 282.1
click at [339, 554] on textarea "ESTIMADA YOLANDA NOLASCO BALTAZAR, Te pedimos nos indiques cual es tu actividad…" at bounding box center [579, 567] width 823 height 127
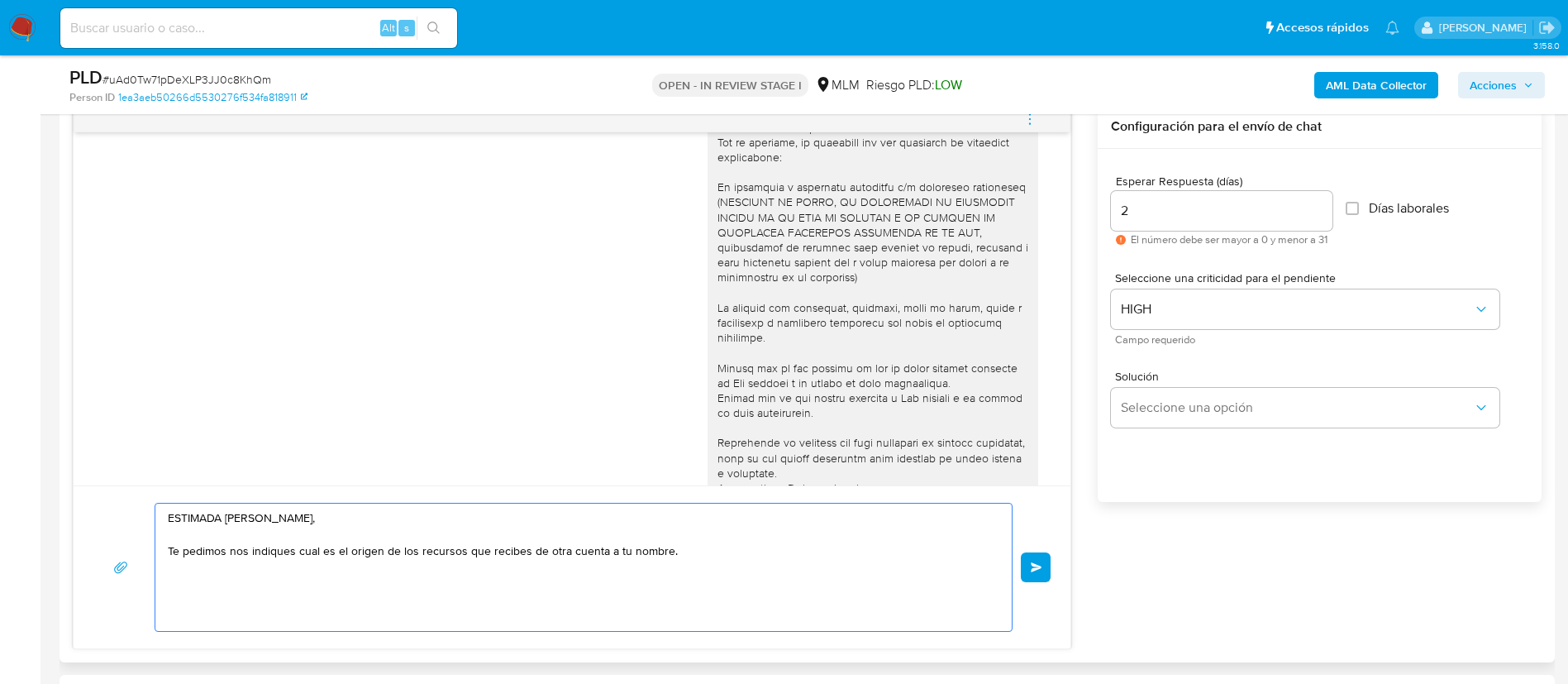
scroll to position [242, 0]
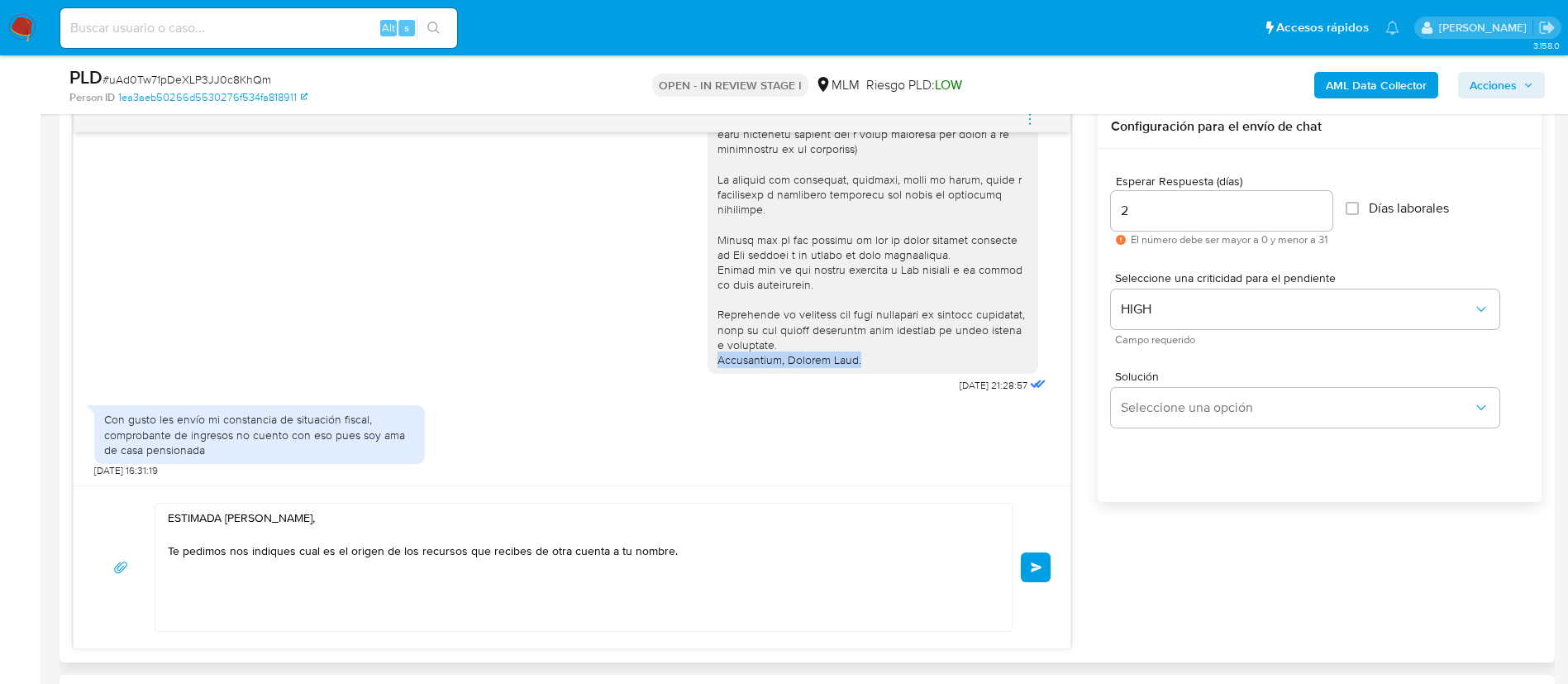
drag, startPoint x: 853, startPoint y: 365, endPoint x: 698, endPoint y: 359, distance: 155.1
click at [708, 359] on div at bounding box center [873, 143] width 331 height 465
copy div "Atentamente, Mercado Pago."
click at [729, 562] on textarea "ESTIMADA YOLANDA NOLASCO BALTAZAR, Te pedimos nos indiques cual es el origen de…" at bounding box center [579, 567] width 823 height 127
paste textarea "Atentamente, Mercado Pago."
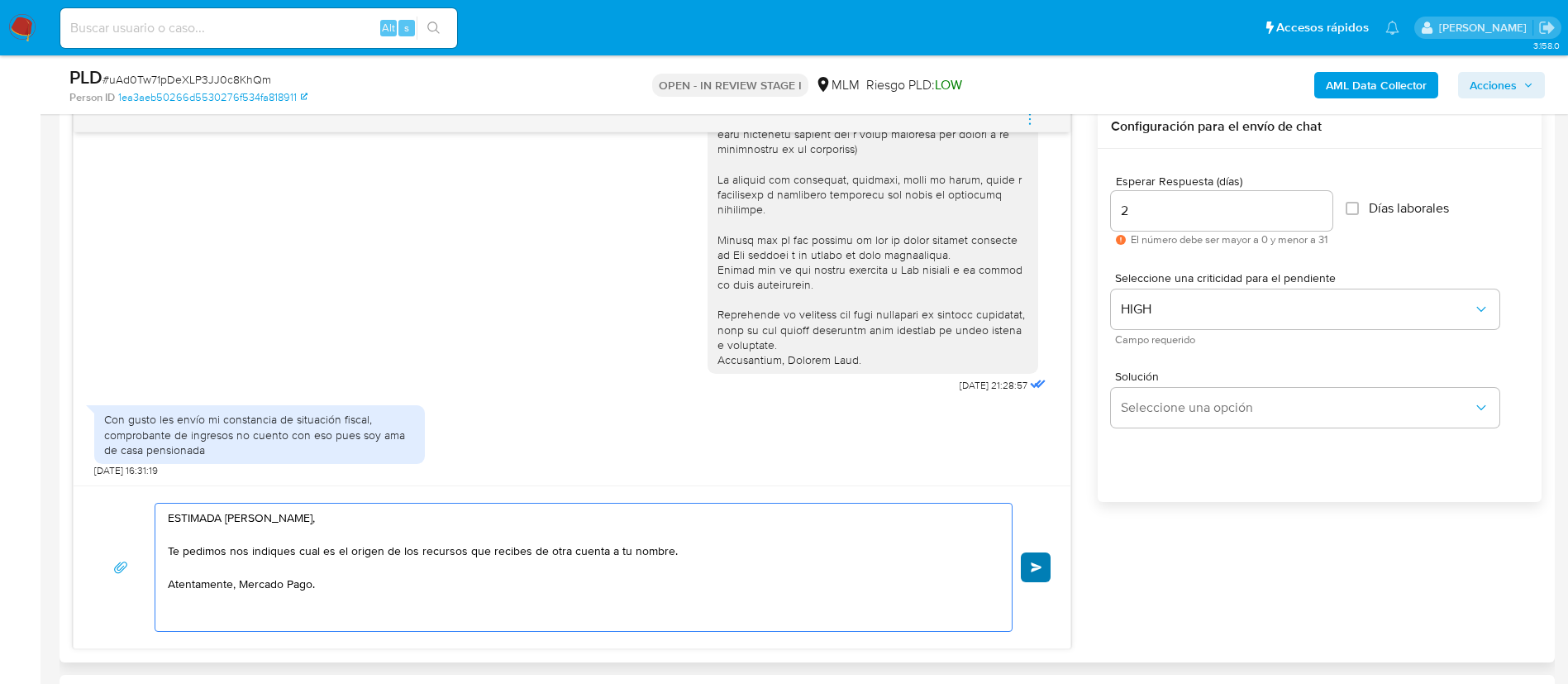
type textarea "ESTIMADA YOLANDA NOLASCO BALTAZAR, Te pedimos nos indiques cual es el origen de…"
click at [1047, 564] on button "Enviar" at bounding box center [1035, 567] width 30 height 30
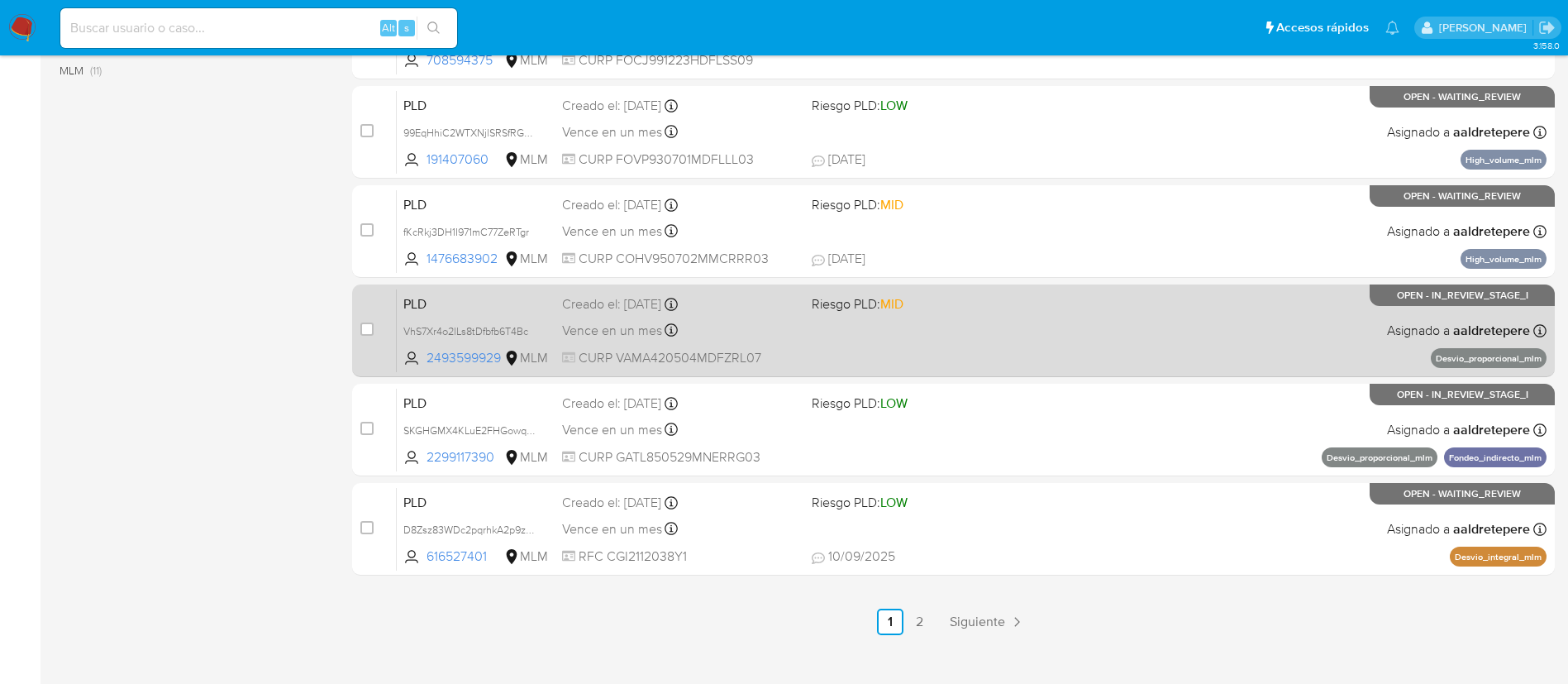
scroll to position [682, 0]
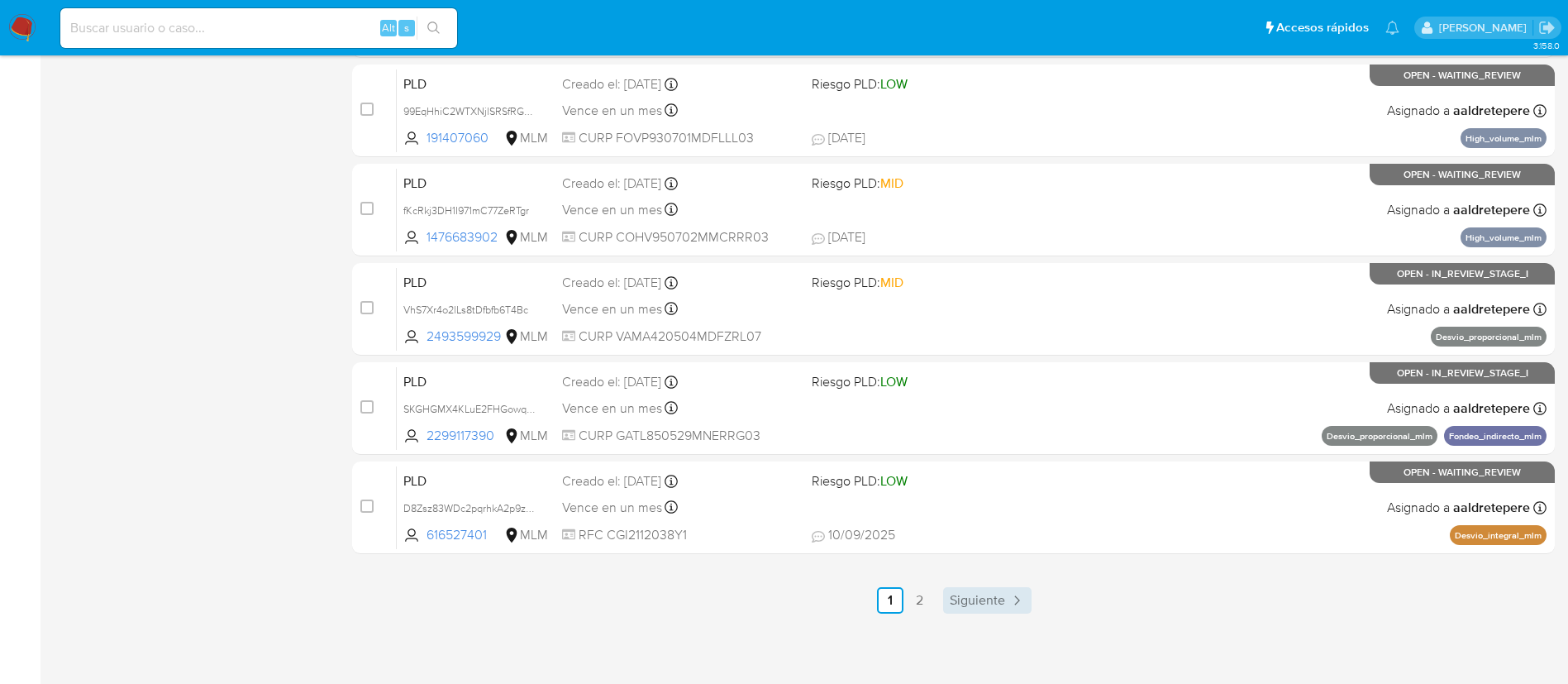
click at [988, 594] on span "Siguiente" at bounding box center [978, 601] width 55 height 13
